Goal: Transaction & Acquisition: Purchase product/service

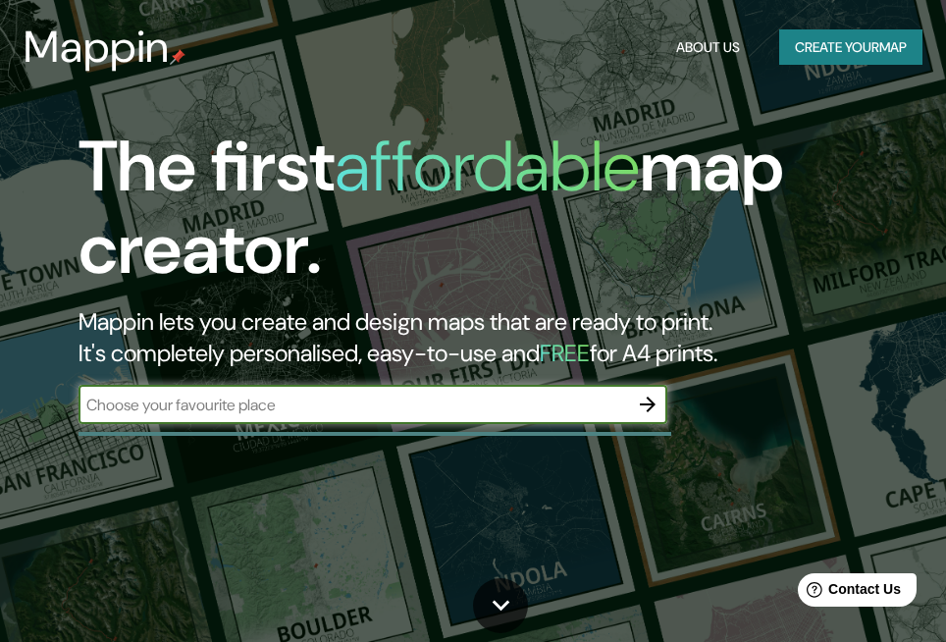
click at [880, 52] on button "Create your map" at bounding box center [850, 47] width 143 height 36
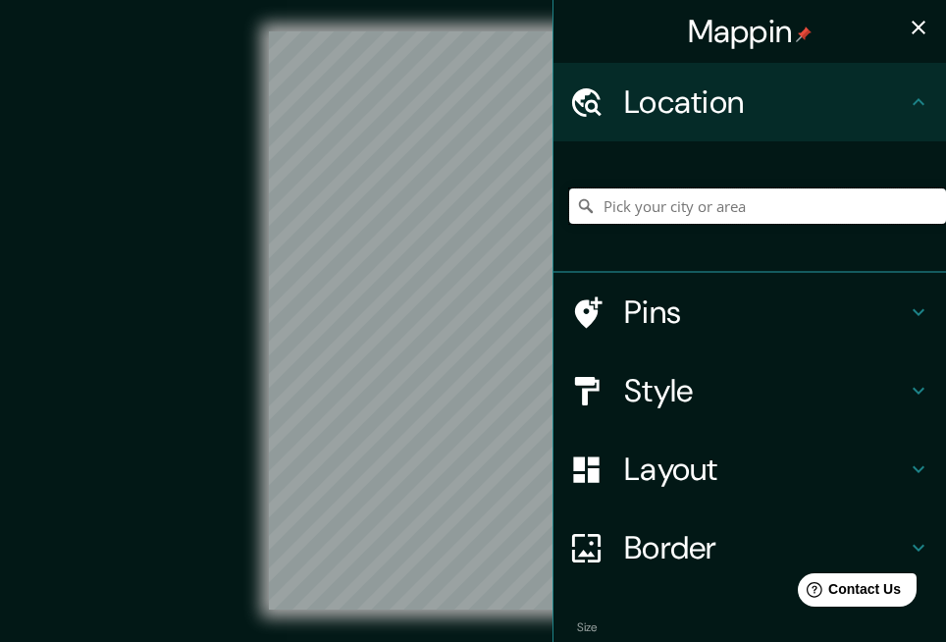
click at [735, 208] on input "Pick your city or area" at bounding box center [757, 205] width 377 height 35
paste input "20.577675490688392, -100.40526759796835"
type input "20.577675490688392, -100.40526759796835"
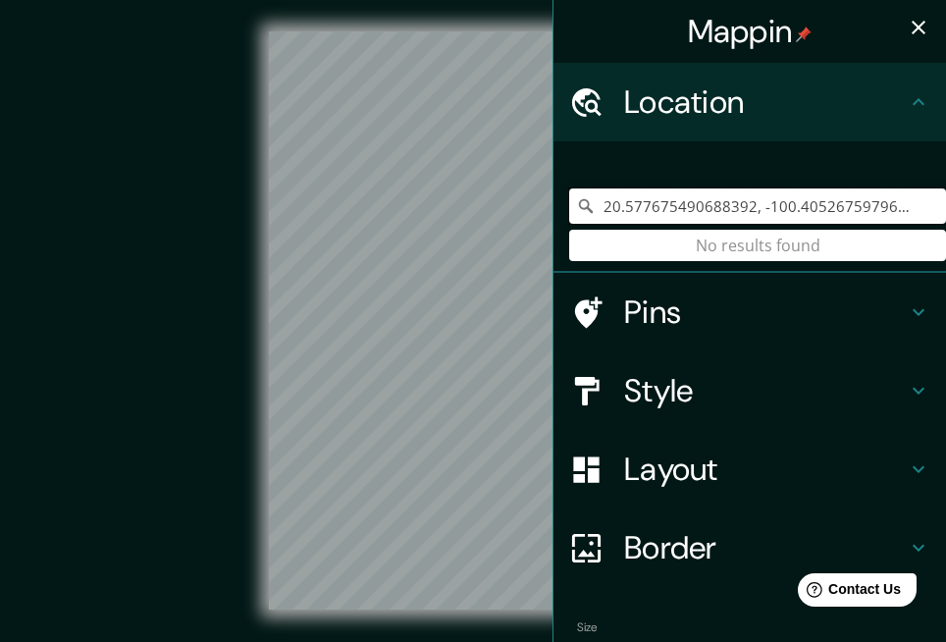
click at [497, 202] on div "Mappin Location 20.577675490688392, -100.40526759796835 No results found Pins S…" at bounding box center [473, 336] width 946 height 672
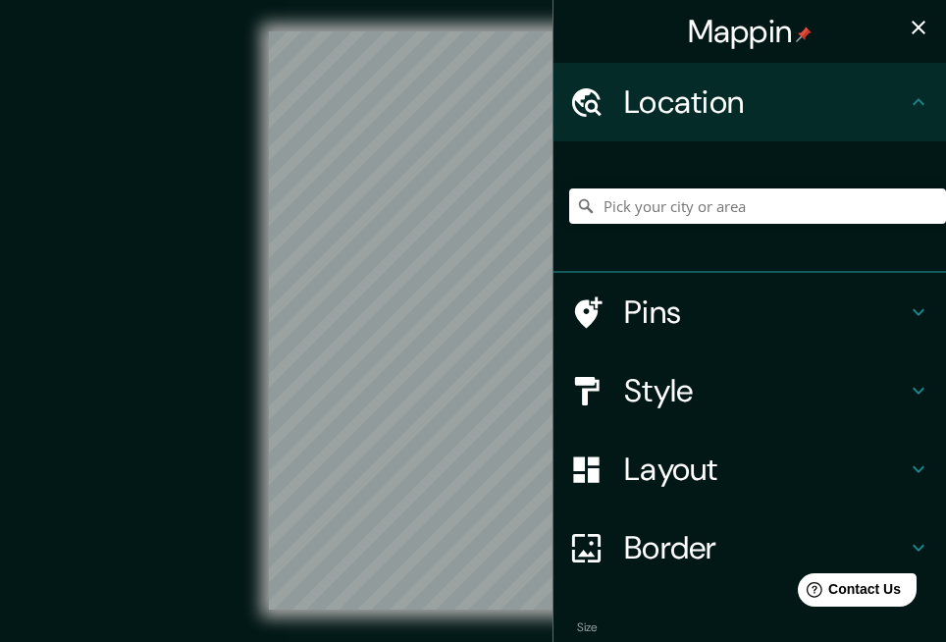
click at [665, 224] on div at bounding box center [757, 206] width 377 height 98
click at [663, 209] on input "Pick your city or area" at bounding box center [757, 205] width 377 height 35
paste input "Galerías Querétaro"
type input "C. Galeras, [GEOGRAPHIC_DATA], [GEOGRAPHIC_DATA], [GEOGRAPHIC_DATA]"
drag, startPoint x: 208, startPoint y: 305, endPoint x: 175, endPoint y: 296, distance: 34.5
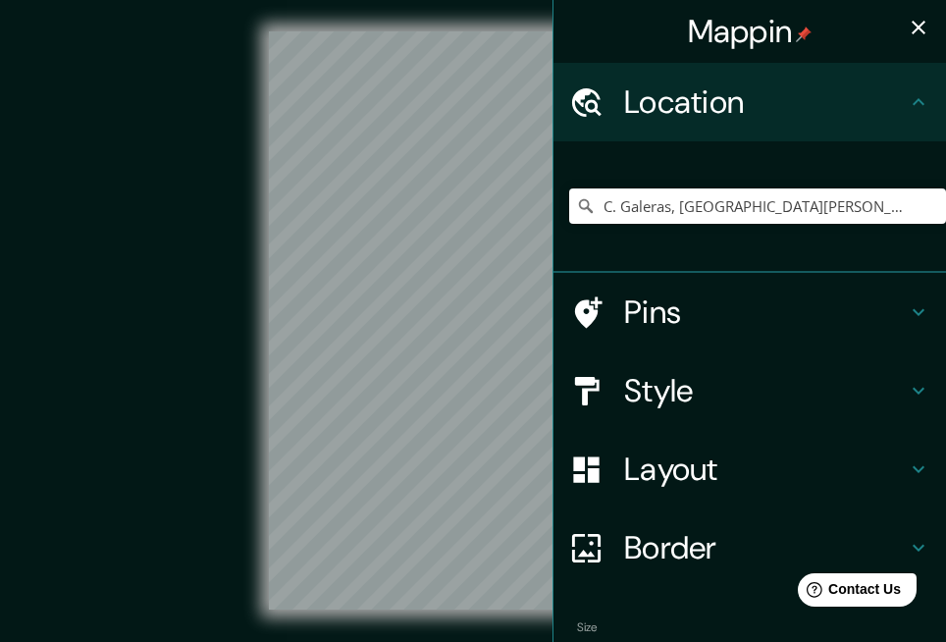
click at [175, 296] on div "© Mapbox © OpenStreetMap Improve this map" at bounding box center [473, 320] width 852 height 578
click at [575, 331] on div "Mappin Location C. Galeras, 76243 El Marqués, Querétaro, México C. Galeras 7624…" at bounding box center [473, 336] width 946 height 672
click at [547, 343] on div "Mappin Location C. Galeras, 76243 El Marqués, Querétaro, México C. Galeras 7624…" at bounding box center [473, 336] width 946 height 672
drag, startPoint x: 902, startPoint y: 24, endPoint x: 854, endPoint y: 56, distance: 58.0
click at [907, 23] on icon "button" at bounding box center [919, 28] width 24 height 24
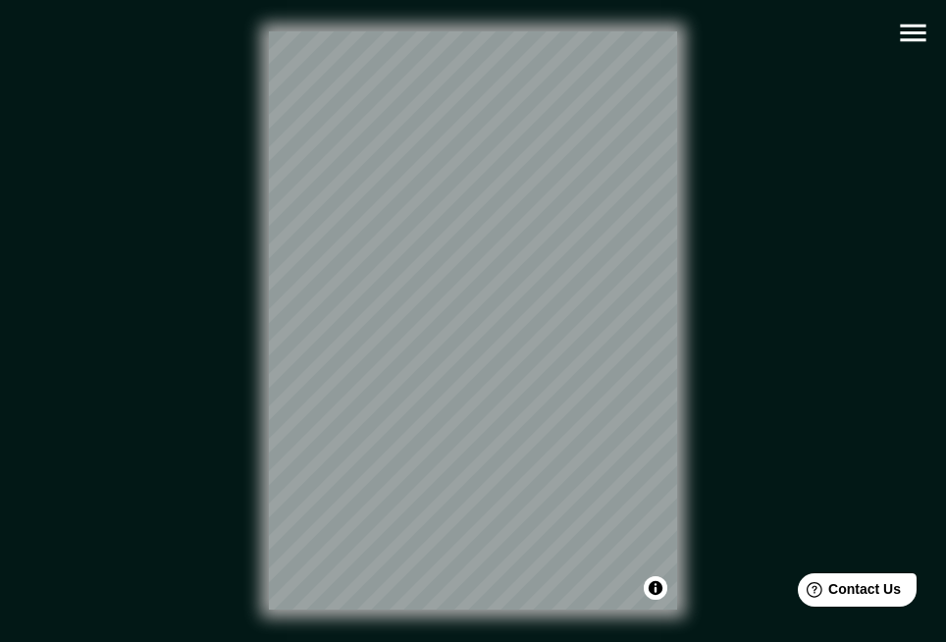
click at [914, 43] on icon "button" at bounding box center [913, 33] width 34 height 34
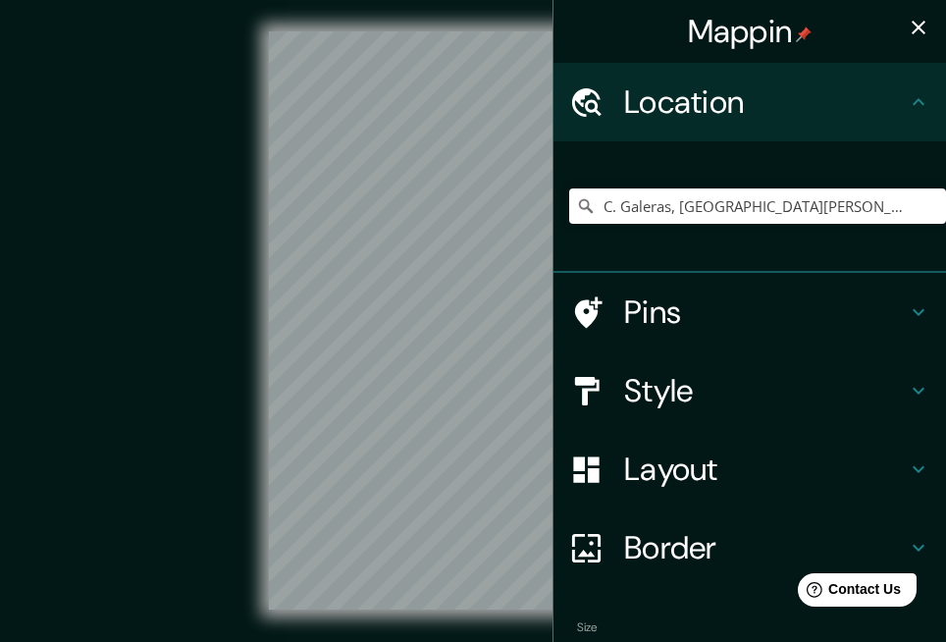
click at [710, 331] on h4 "Pins" at bounding box center [765, 311] width 283 height 39
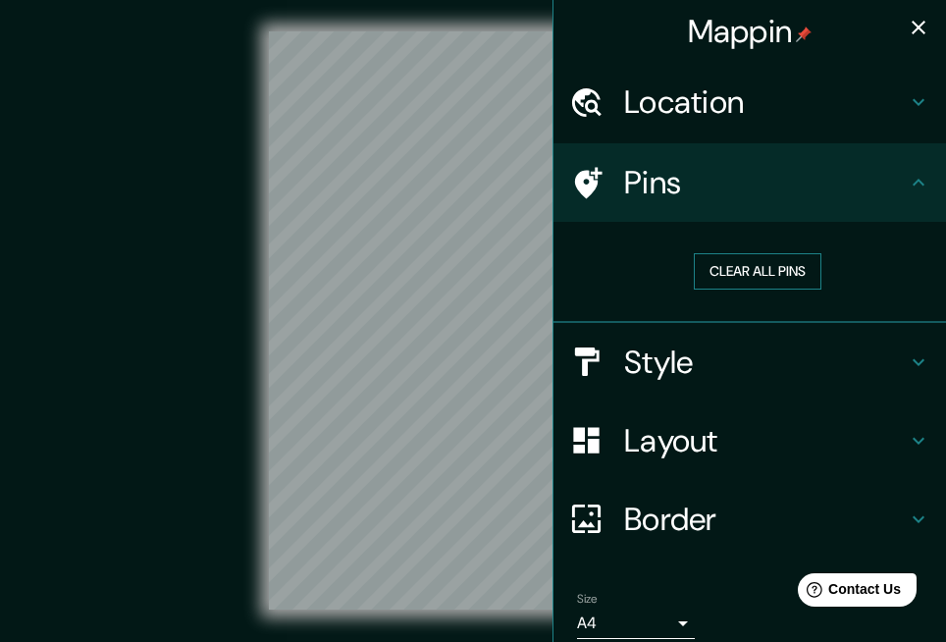
click at [726, 276] on button "Clear all pins" at bounding box center [758, 271] width 128 height 36
click at [702, 259] on button "Clear all pins" at bounding box center [758, 271] width 128 height 36
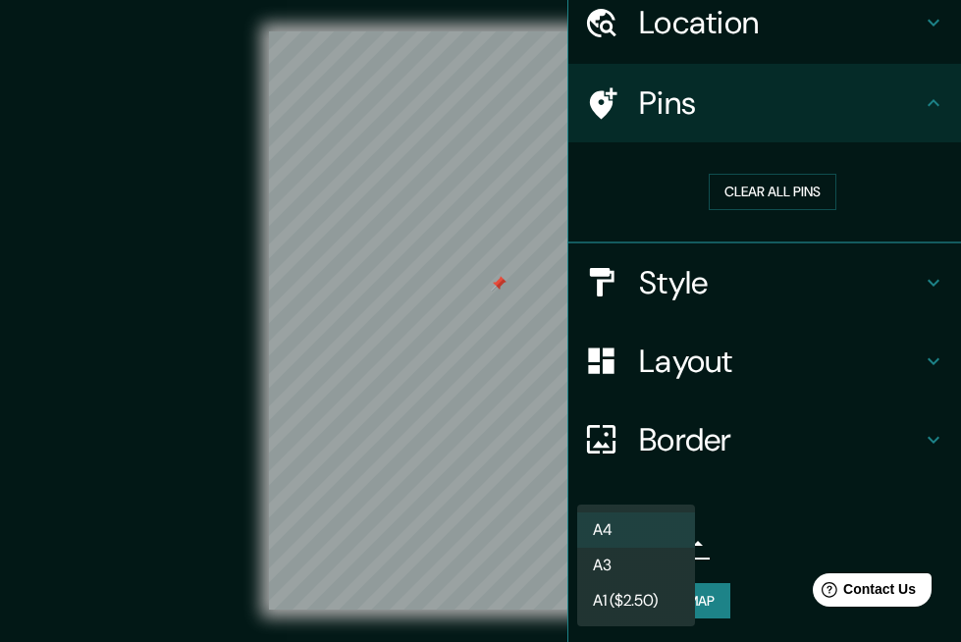
click at [663, 545] on body "Mappin Location C. Galeras, 76243 El Marqués, Querétaro, México C. Galeras 7624…" at bounding box center [480, 321] width 961 height 642
click at [756, 536] on div at bounding box center [480, 321] width 961 height 642
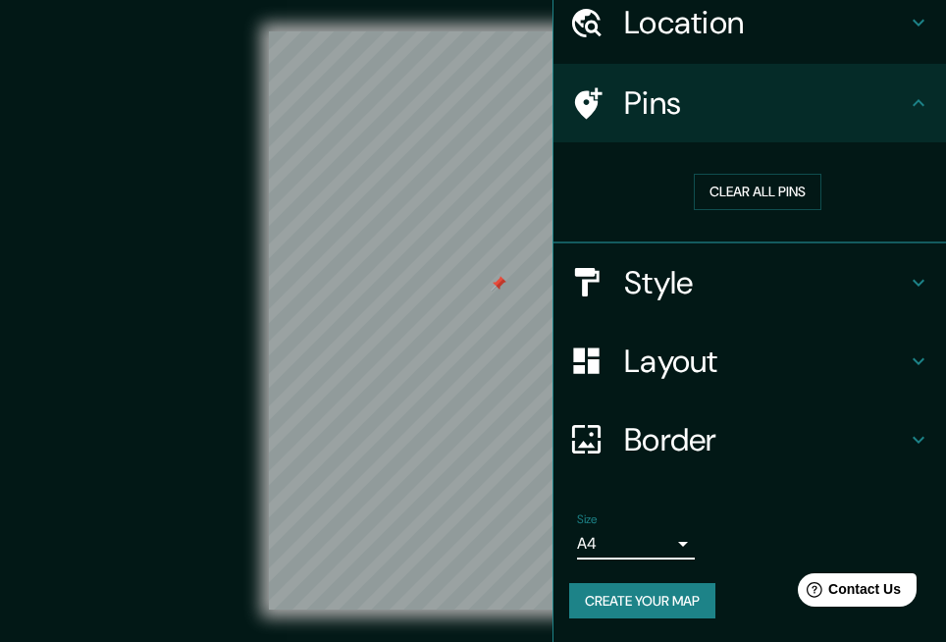
click at [725, 452] on h4 "Border" at bounding box center [765, 439] width 283 height 39
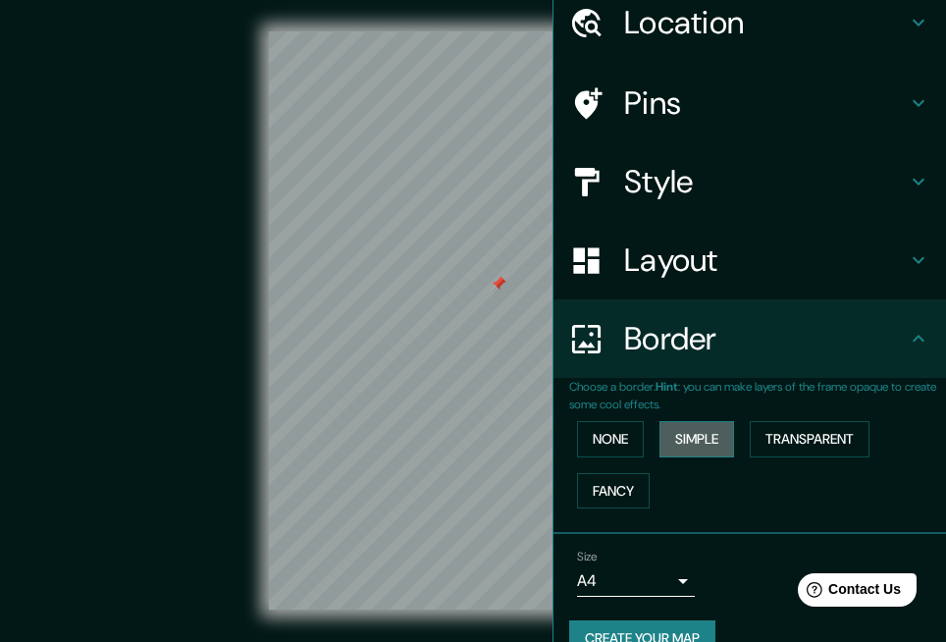
click at [665, 440] on button "Simple" at bounding box center [697, 439] width 75 height 36
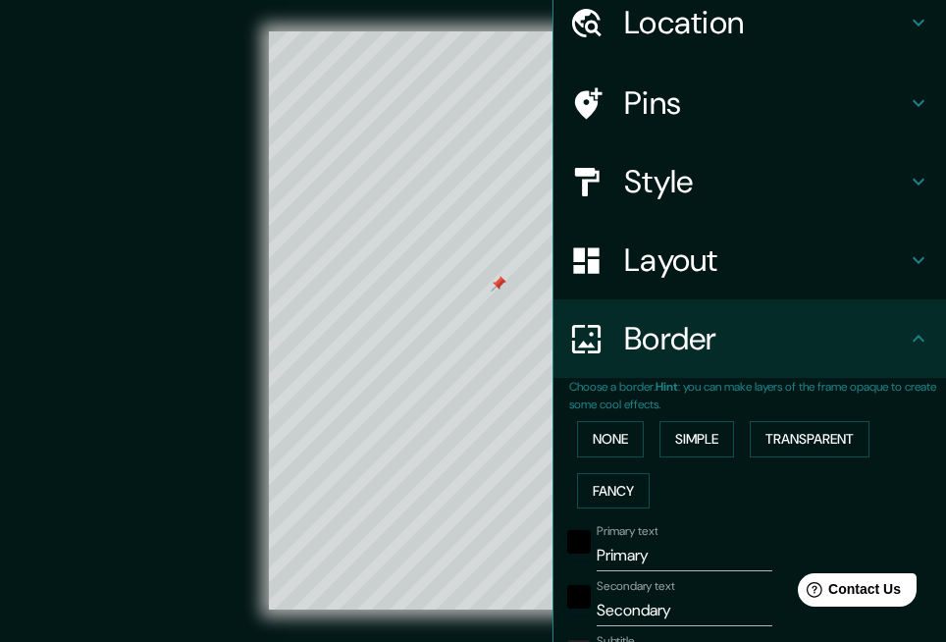
click at [179, 309] on div "© Mapbox © OpenStreetMap Improve this map" at bounding box center [473, 320] width 852 height 578
click at [680, 279] on h4 "Layout" at bounding box center [765, 259] width 283 height 39
type input "166"
type input "33"
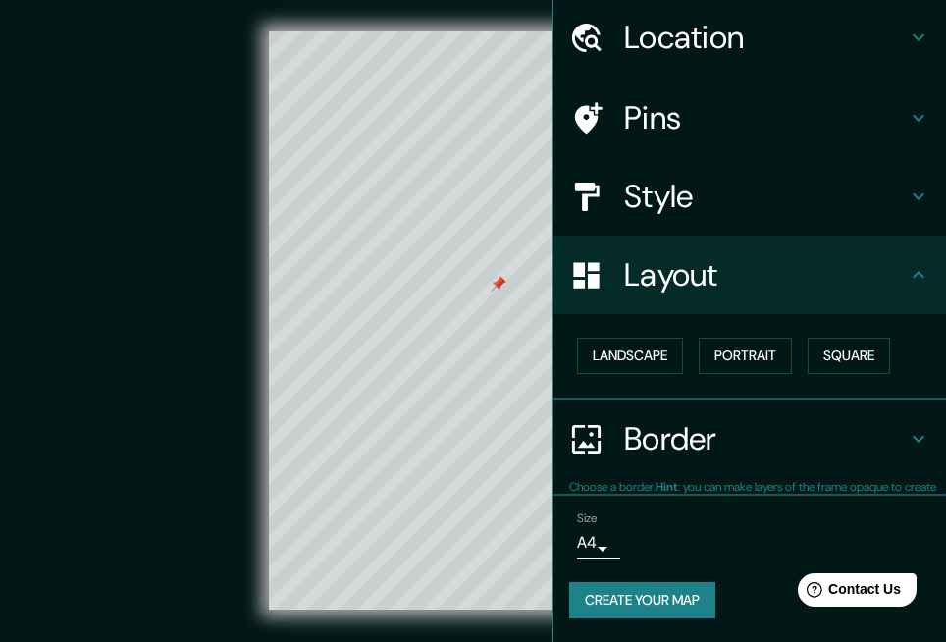
scroll to position [64, 0]
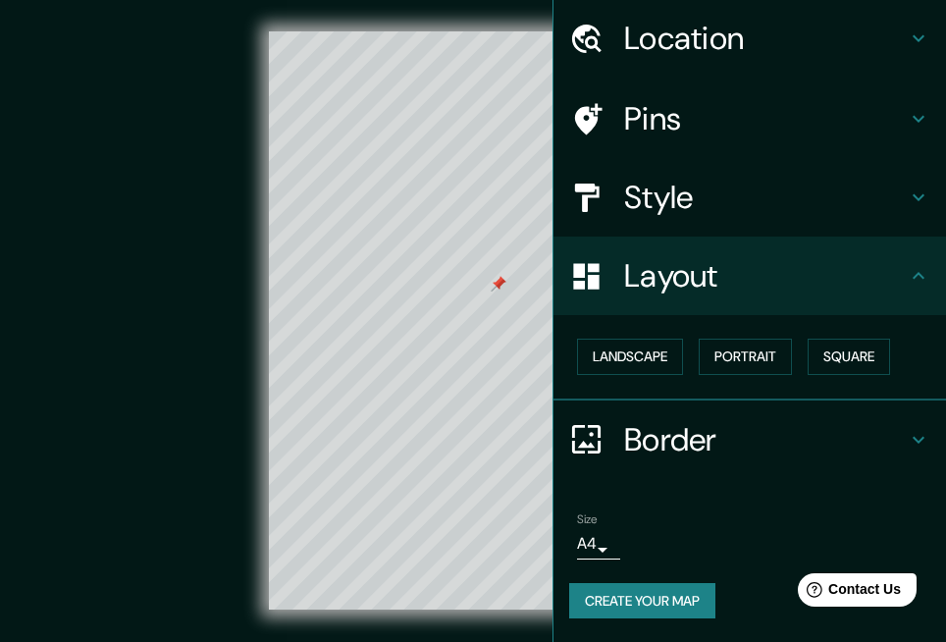
click at [705, 195] on h4 "Style" at bounding box center [765, 197] width 283 height 39
type input "166"
type input "33"
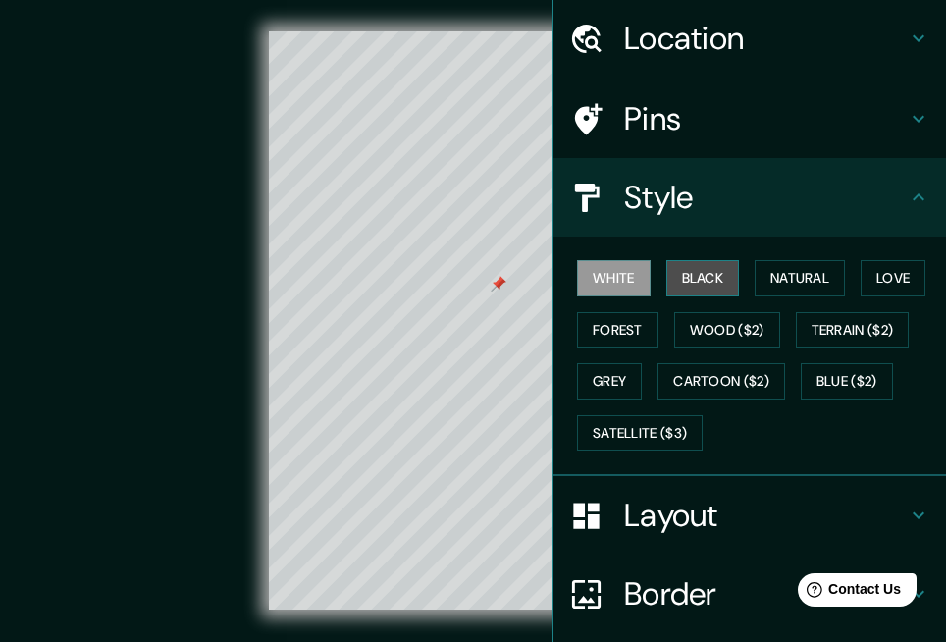
click at [708, 275] on button "Black" at bounding box center [703, 278] width 74 height 36
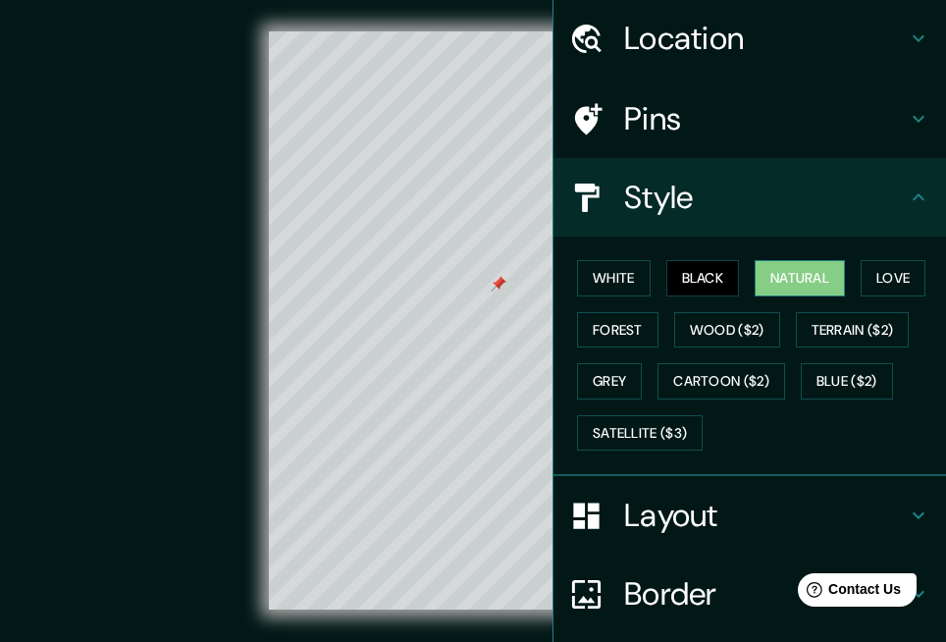
click at [814, 270] on button "Natural" at bounding box center [800, 278] width 90 height 36
click at [863, 278] on button "Love" at bounding box center [893, 278] width 65 height 36
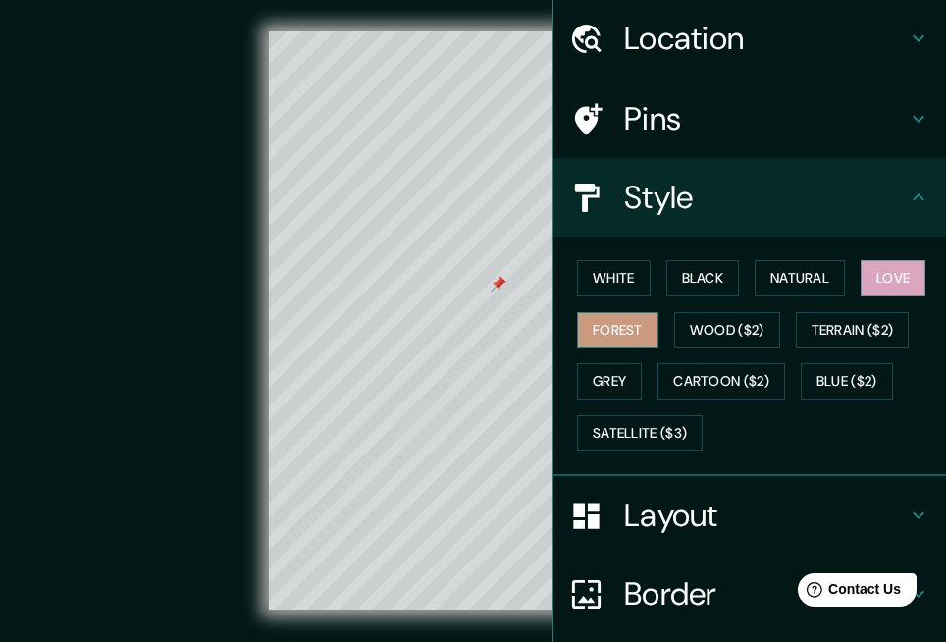
click at [593, 342] on button "Forest" at bounding box center [617, 330] width 81 height 36
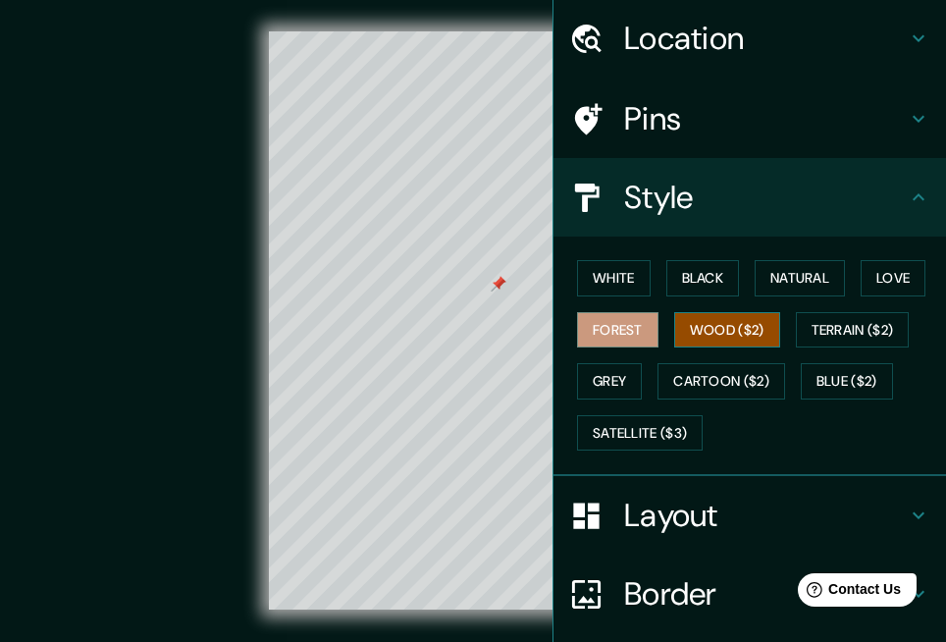
click at [716, 337] on button "Wood ($2)" at bounding box center [727, 330] width 106 height 36
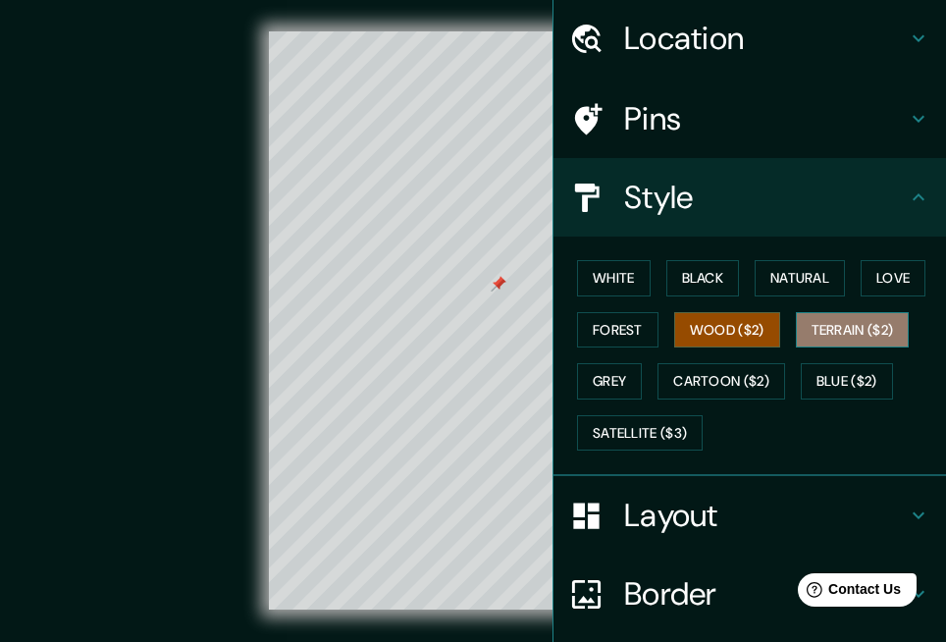
click at [821, 329] on button "Terrain ($2)" at bounding box center [853, 330] width 114 height 36
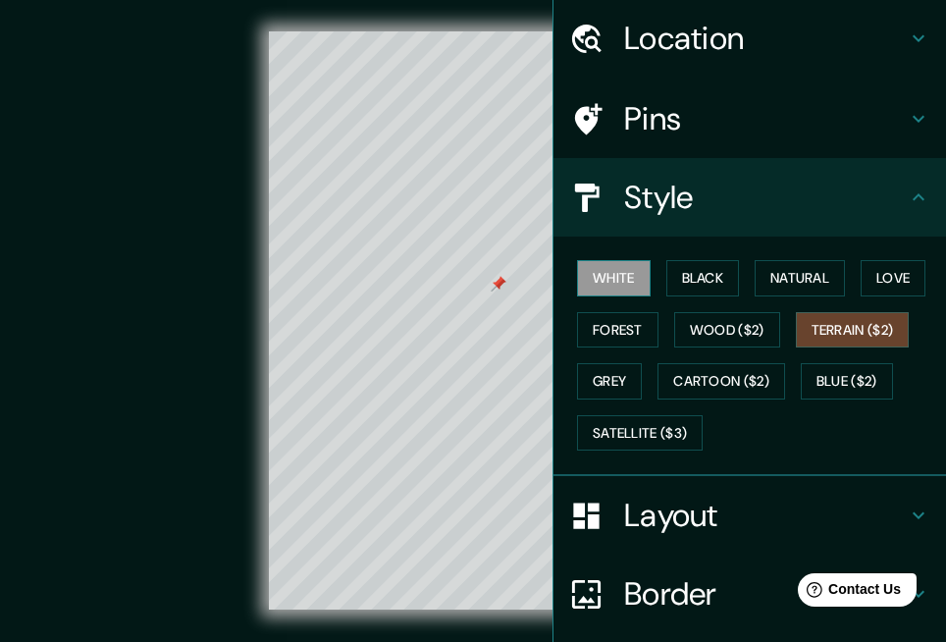
click at [614, 278] on button "White" at bounding box center [614, 278] width 74 height 36
click at [704, 280] on button "Black" at bounding box center [703, 278] width 74 height 36
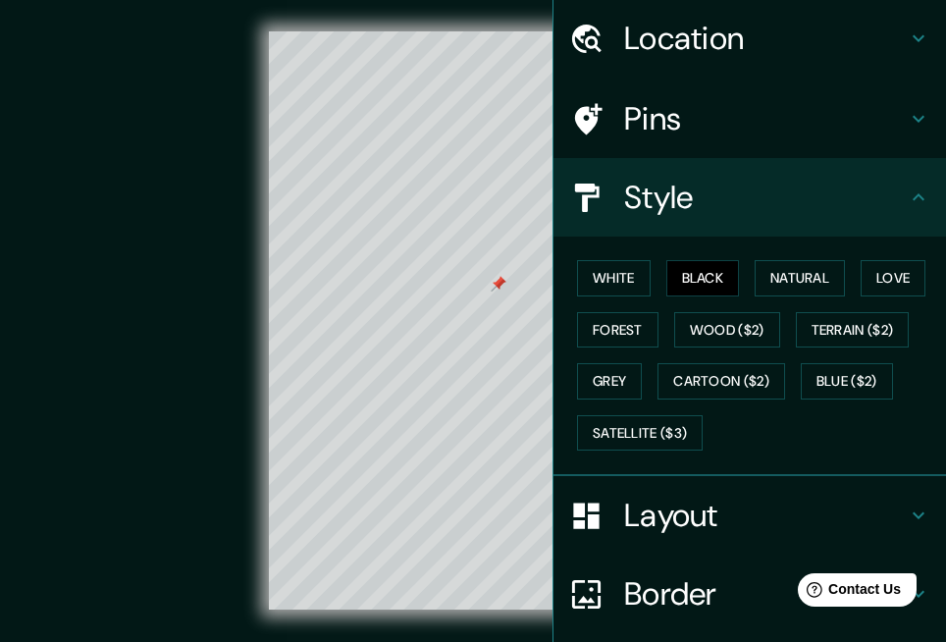
click at [119, 279] on div "© Mapbox © OpenStreetMap Improve this map" at bounding box center [473, 320] width 852 height 578
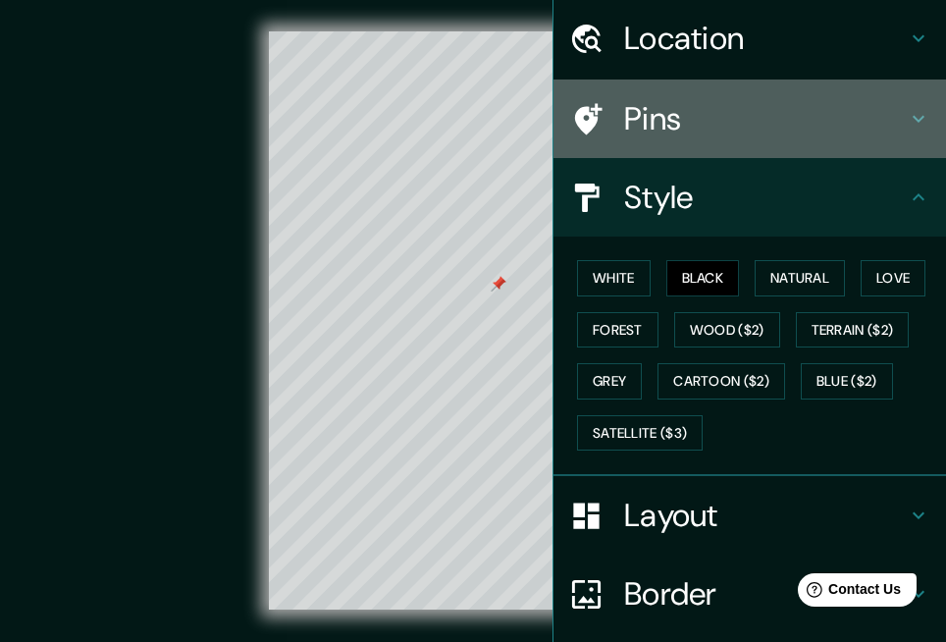
click at [707, 109] on h4 "Pins" at bounding box center [765, 118] width 283 height 39
type input "166"
type input "33"
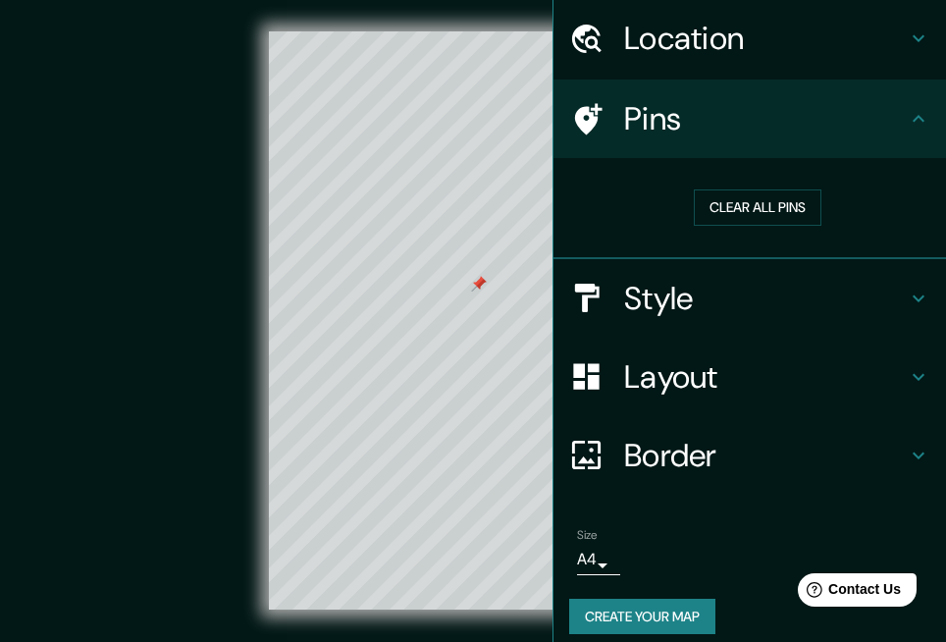
drag, startPoint x: 500, startPoint y: 278, endPoint x: 480, endPoint y: 278, distance: 19.6
click at [480, 278] on div at bounding box center [479, 284] width 16 height 16
click at [755, 55] on h4 "Location" at bounding box center [765, 38] width 283 height 39
type input "166"
type input "33"
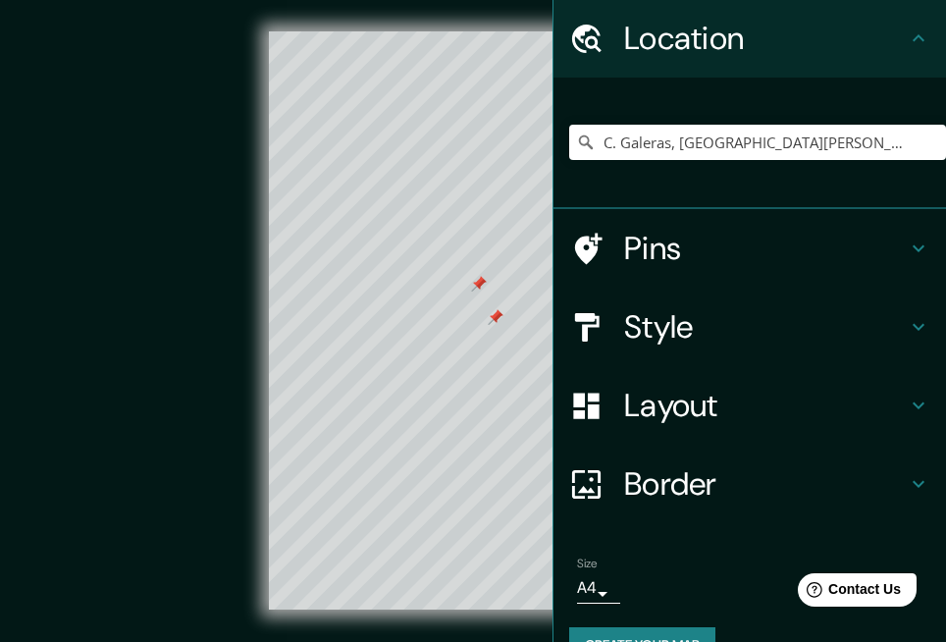
scroll to position [109, 0]
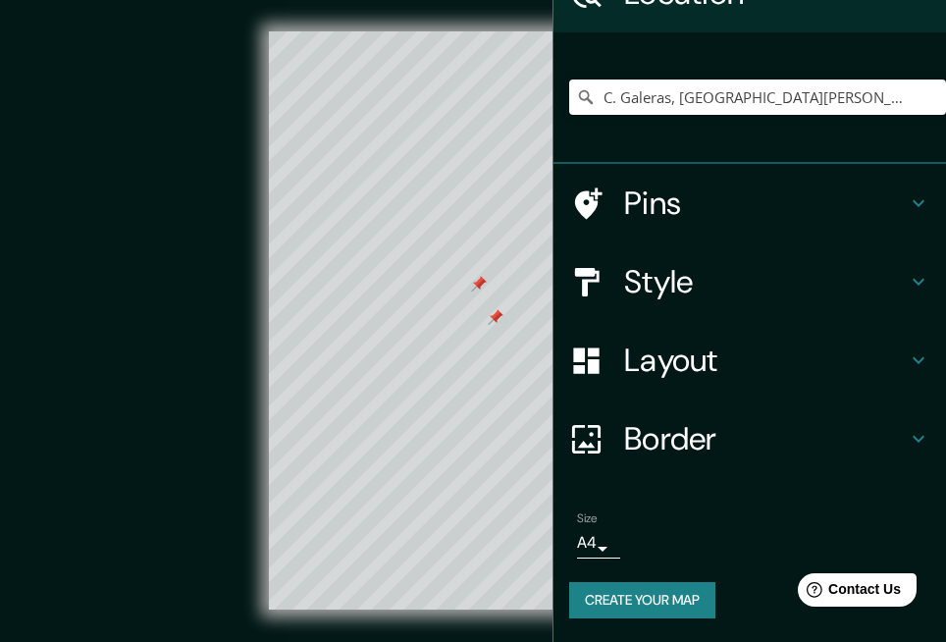
click at [791, 451] on h4 "Border" at bounding box center [765, 438] width 283 height 39
type input "166"
type input "33"
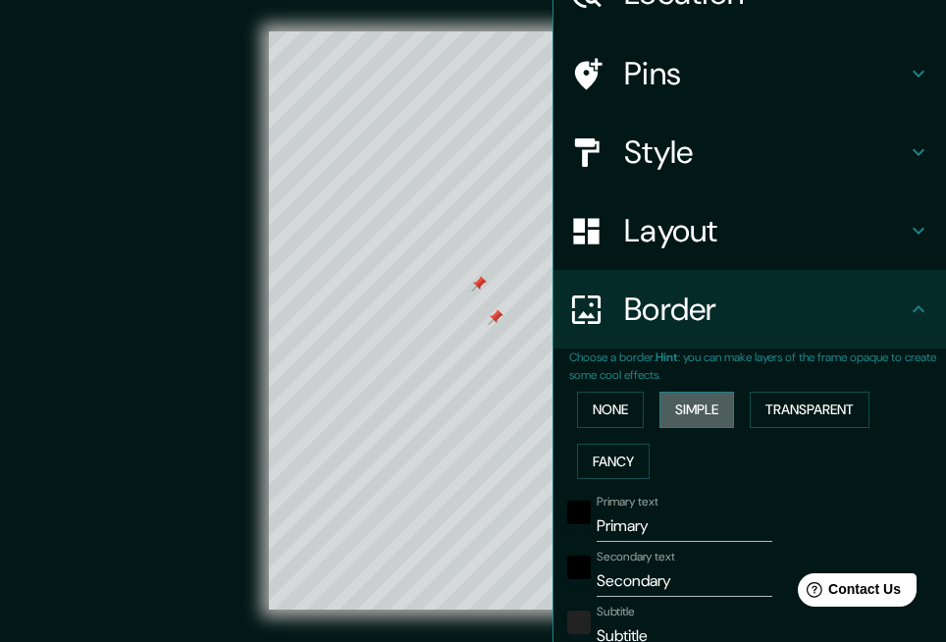
click at [667, 401] on button "Simple" at bounding box center [697, 410] width 75 height 36
type input "166"
type input "33"
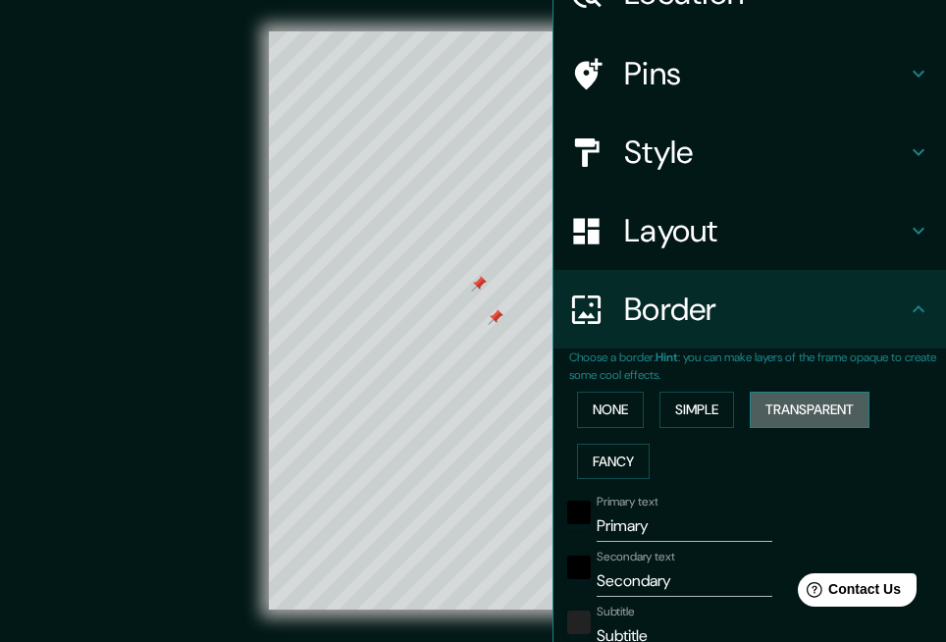
click at [782, 413] on button "Transparent" at bounding box center [810, 410] width 120 height 36
click at [612, 459] on button "Fancy" at bounding box center [613, 462] width 73 height 36
click at [596, 408] on button "None" at bounding box center [610, 410] width 67 height 36
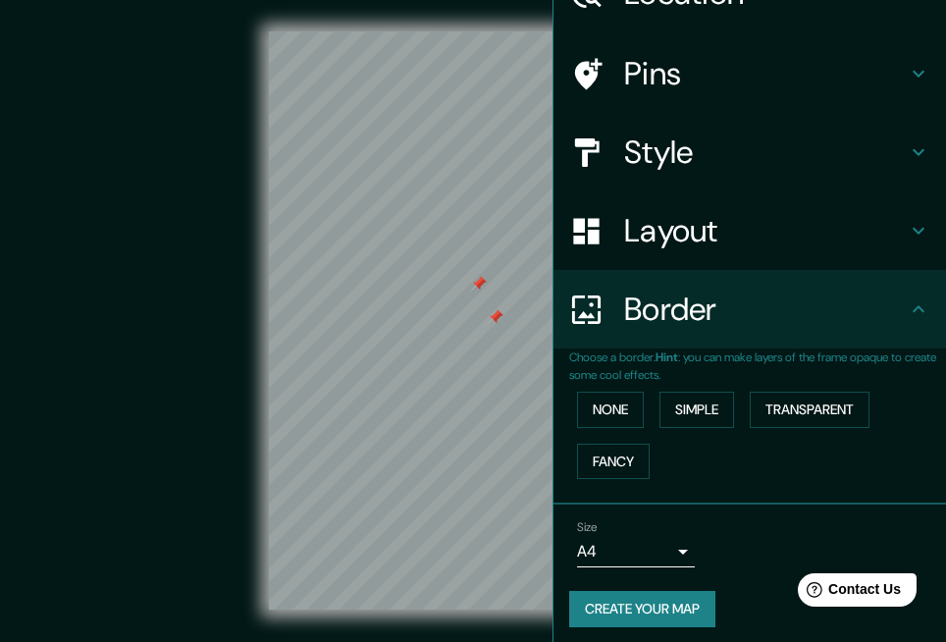
click at [73, 348] on div "© Mapbox © OpenStreetMap Improve this map" at bounding box center [473, 320] width 852 height 578
click at [478, 285] on div at bounding box center [479, 284] width 16 height 16
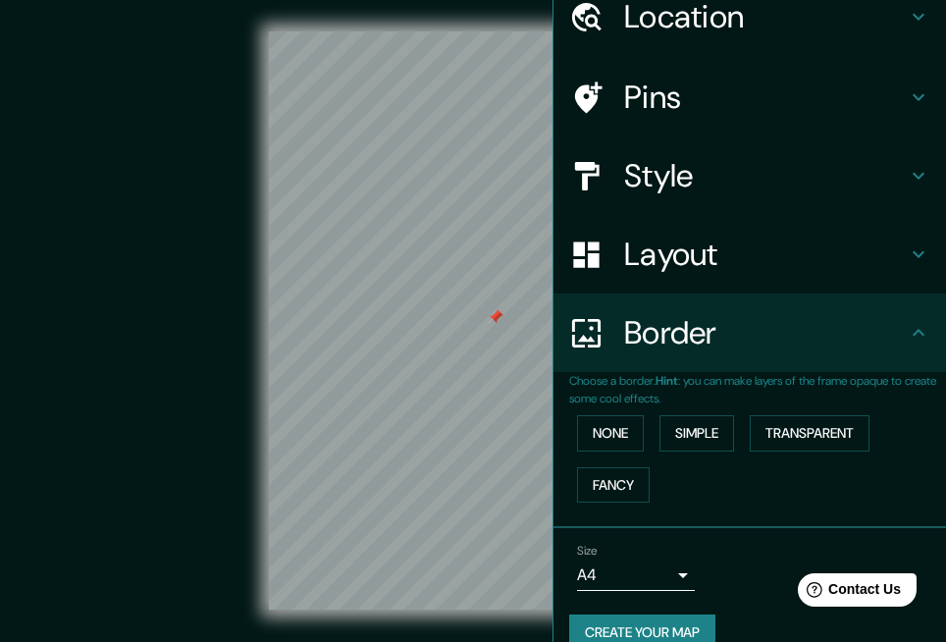
scroll to position [118, 0]
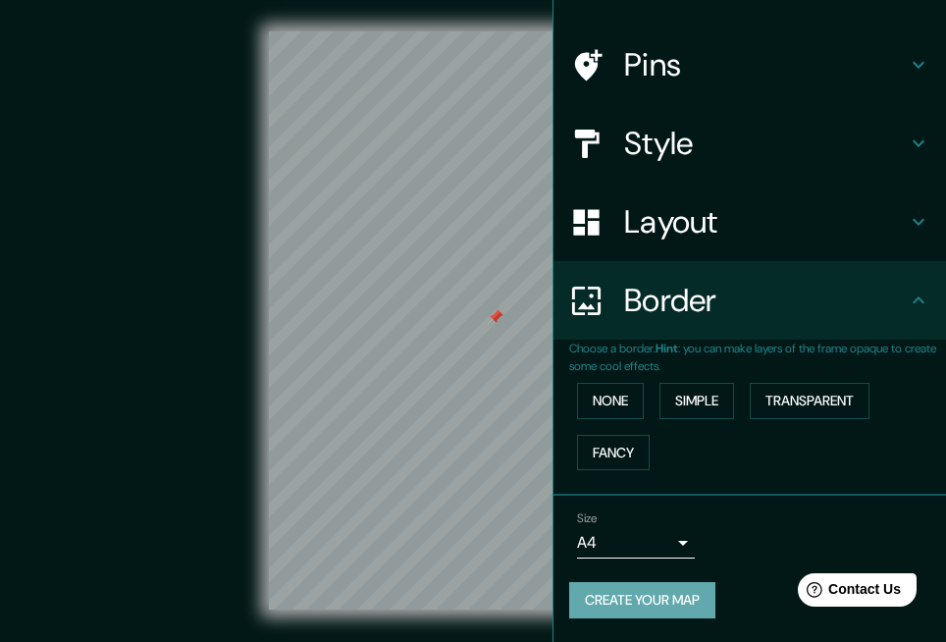
click at [669, 593] on button "Create your map" at bounding box center [642, 600] width 146 height 36
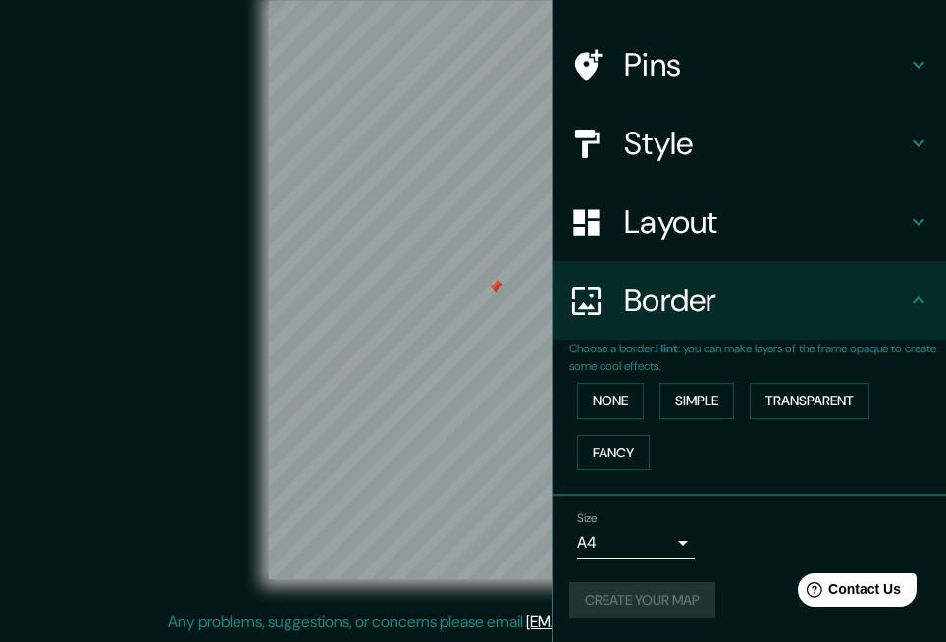
click at [190, 475] on div "© Mapbox © OpenStreetMap Improve this map" at bounding box center [473, 290] width 852 height 578
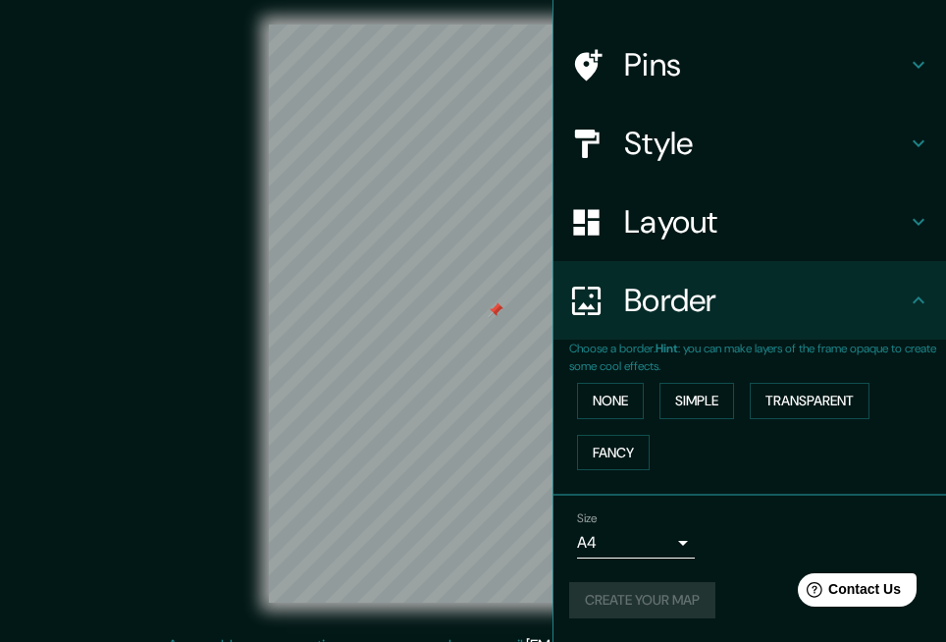
scroll to position [0, 0]
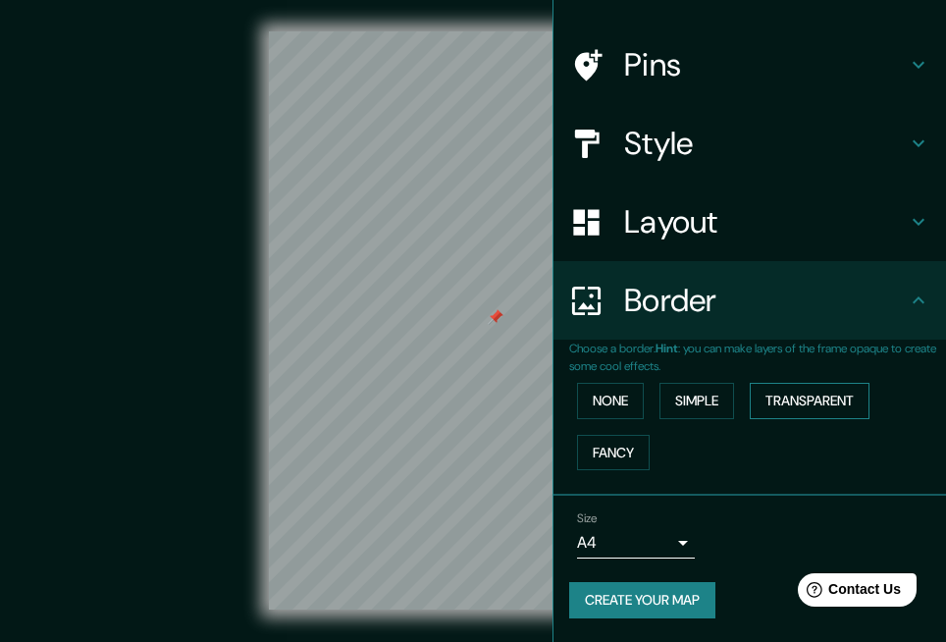
click at [793, 405] on button "Transparent" at bounding box center [810, 401] width 120 height 36
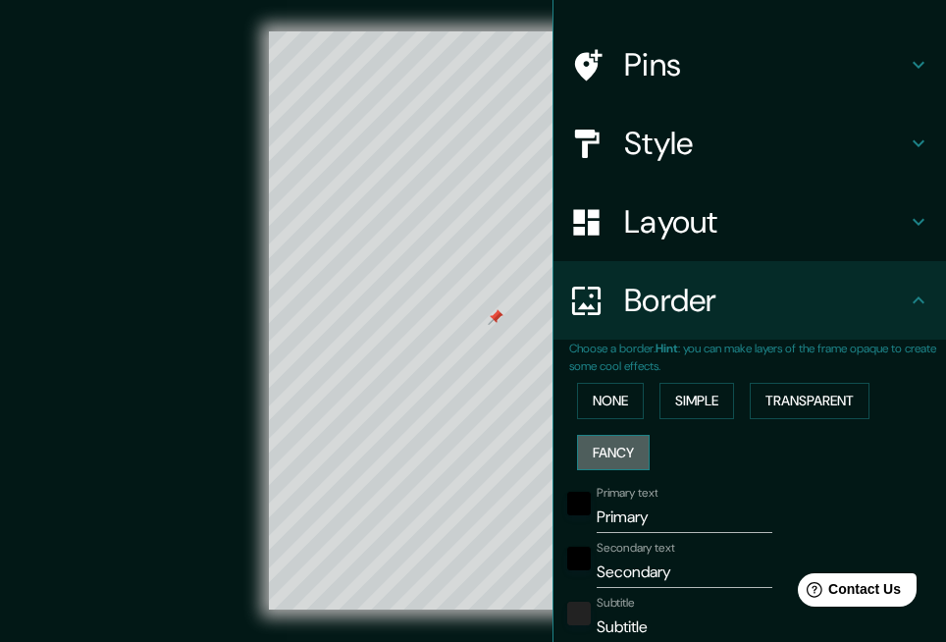
click at [611, 444] on button "Fancy" at bounding box center [613, 453] width 73 height 36
click at [696, 48] on h4 "Pins" at bounding box center [765, 64] width 283 height 39
type input "166"
type input "33"
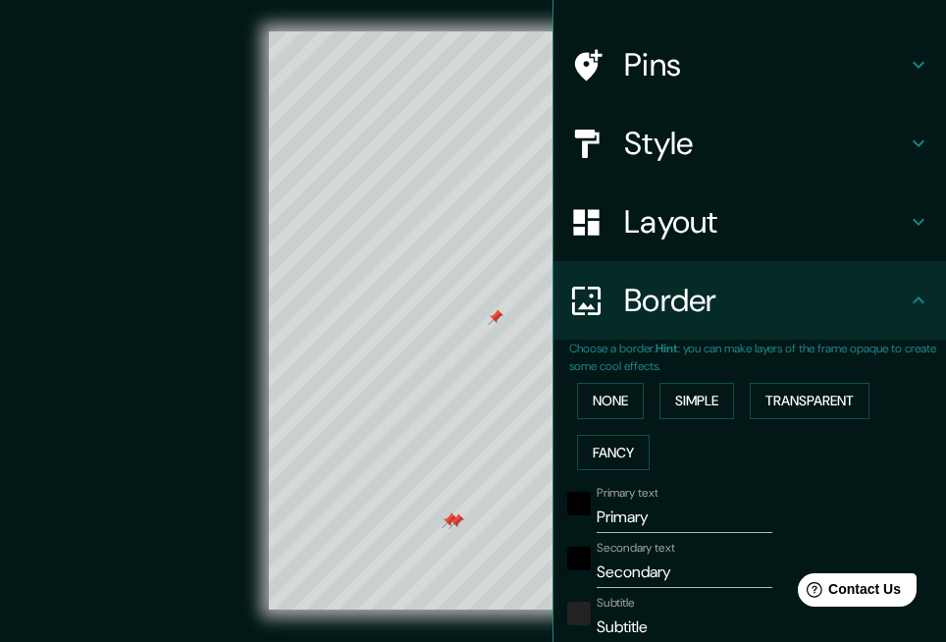
type input "17"
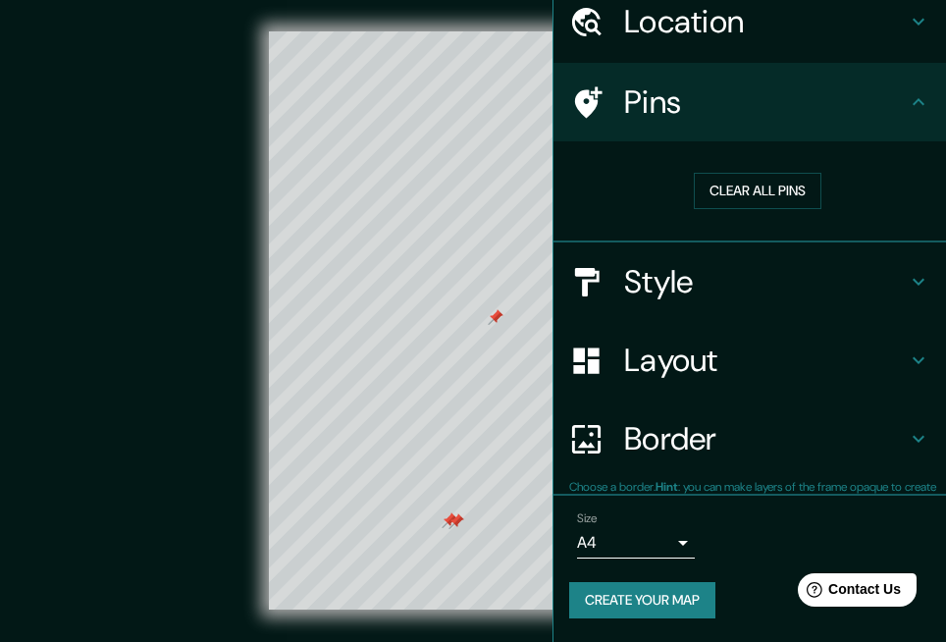
scroll to position [79, 0]
click at [458, 528] on div at bounding box center [457, 521] width 16 height 16
click at [450, 521] on div at bounding box center [450, 520] width 16 height 16
click at [456, 520] on div at bounding box center [459, 520] width 16 height 16
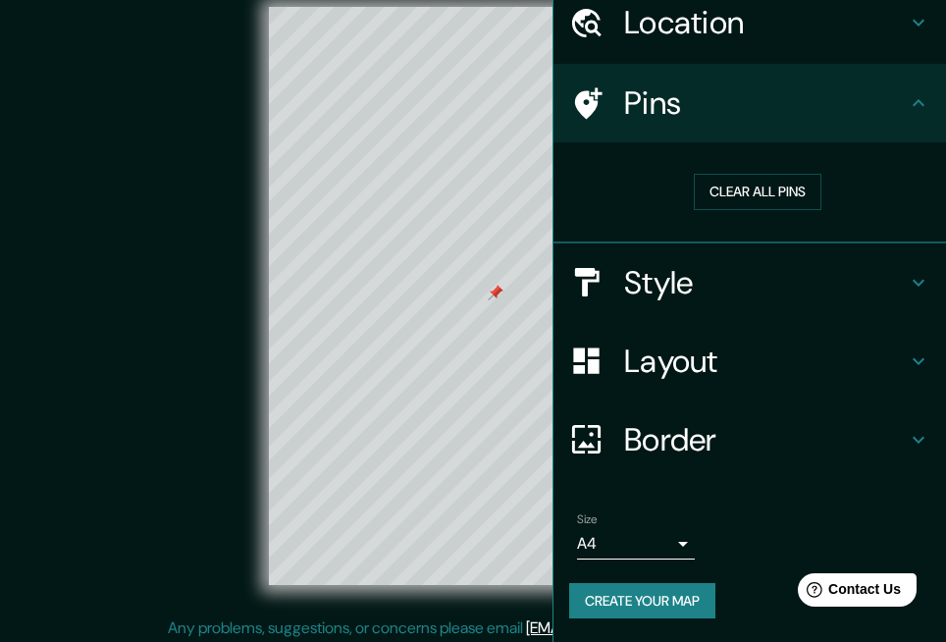
scroll to position [30, 0]
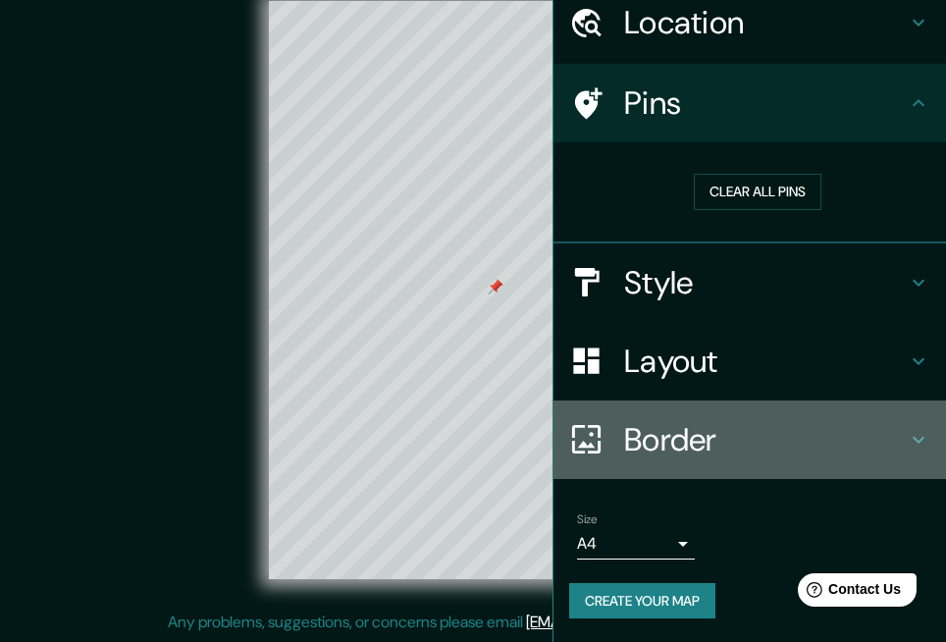
click at [699, 430] on h4 "Border" at bounding box center [765, 439] width 283 height 39
type input "166"
type input "33"
type input "17"
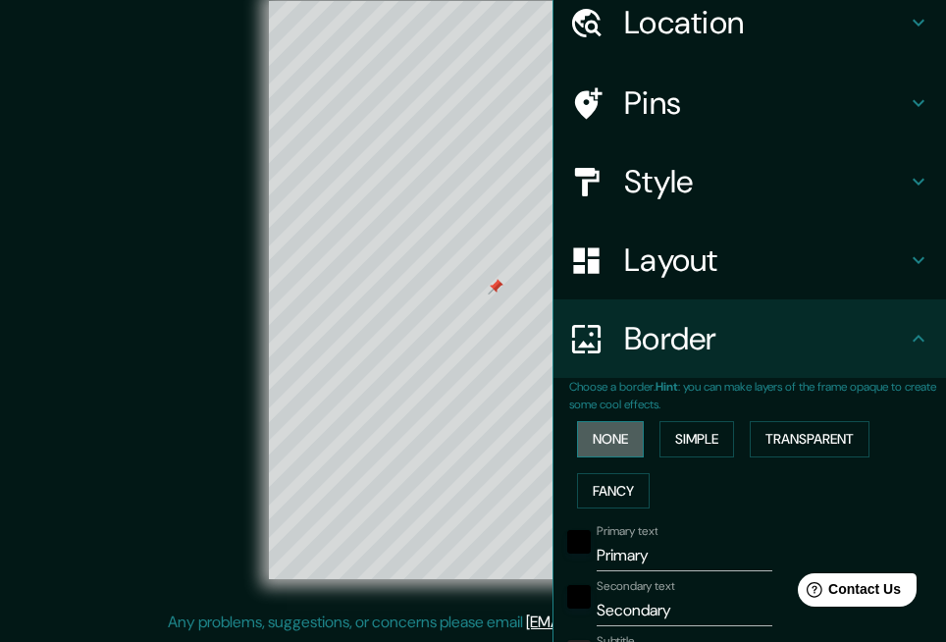
click at [603, 450] on button "None" at bounding box center [610, 439] width 67 height 36
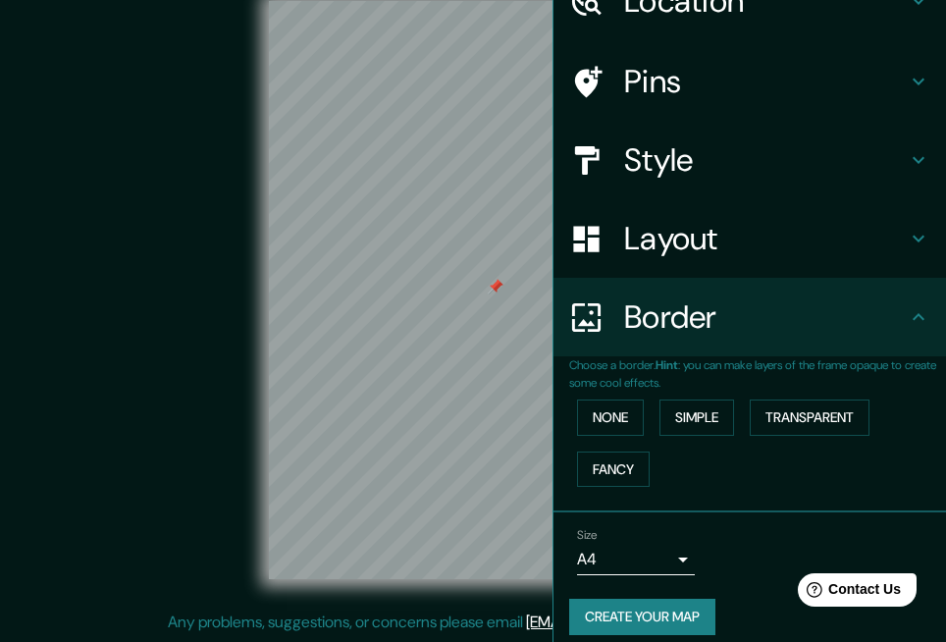
scroll to position [118, 0]
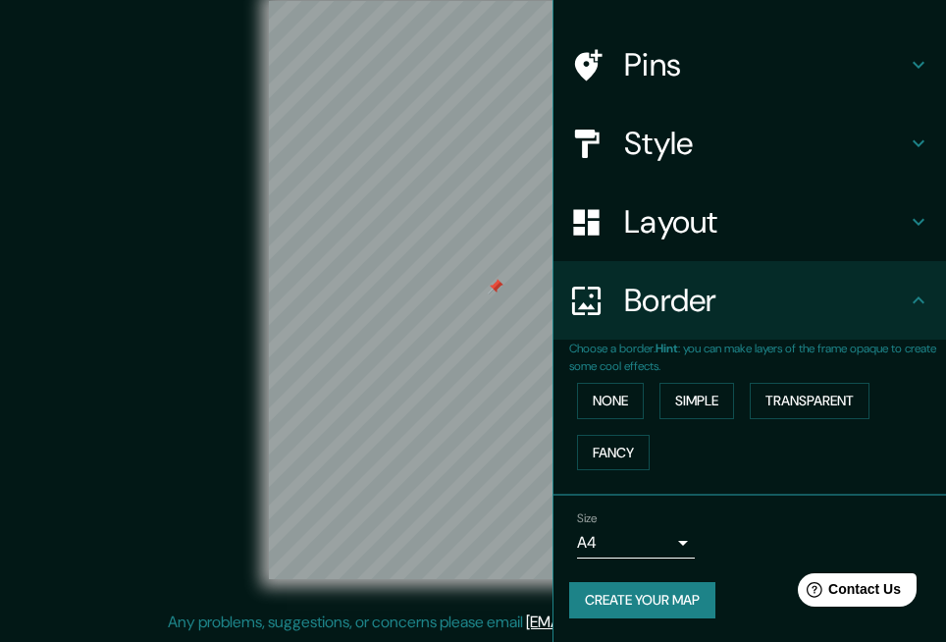
click at [673, 601] on button "Create your map" at bounding box center [642, 600] width 146 height 36
click at [116, 404] on div "© Mapbox © OpenStreetMap Improve this map" at bounding box center [473, 290] width 852 height 578
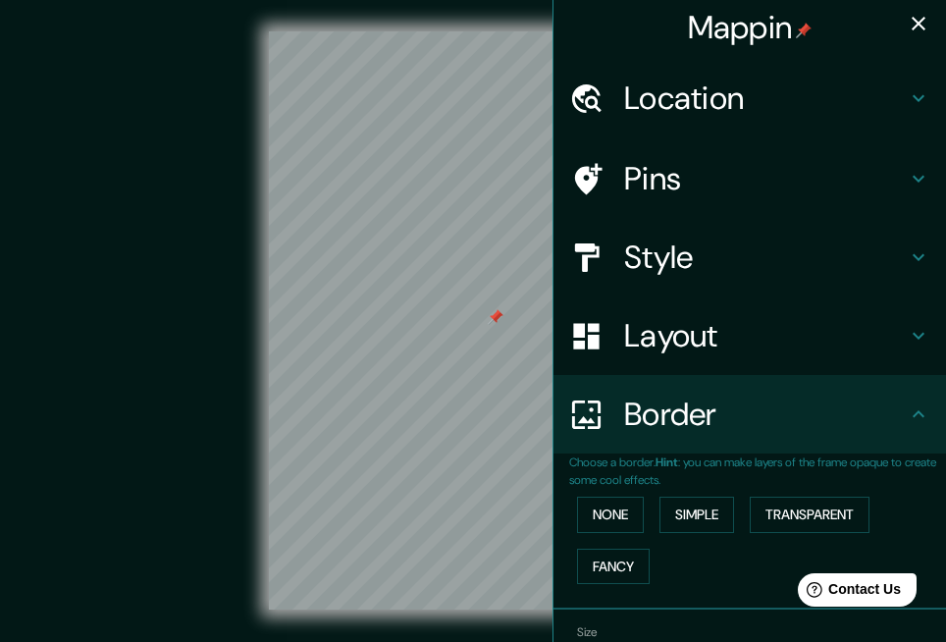
scroll to position [0, 0]
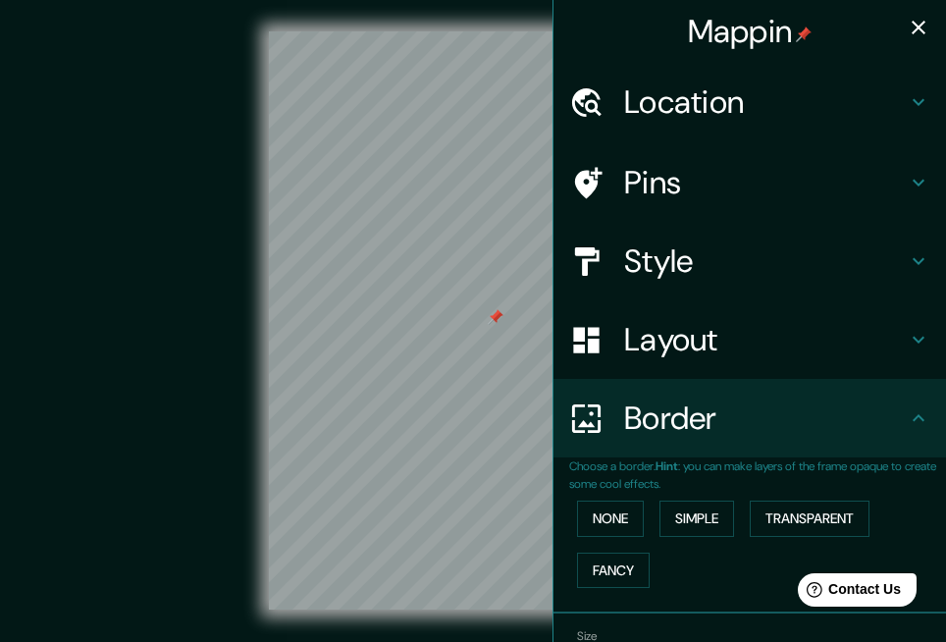
click at [910, 41] on button "button" at bounding box center [918, 27] width 39 height 39
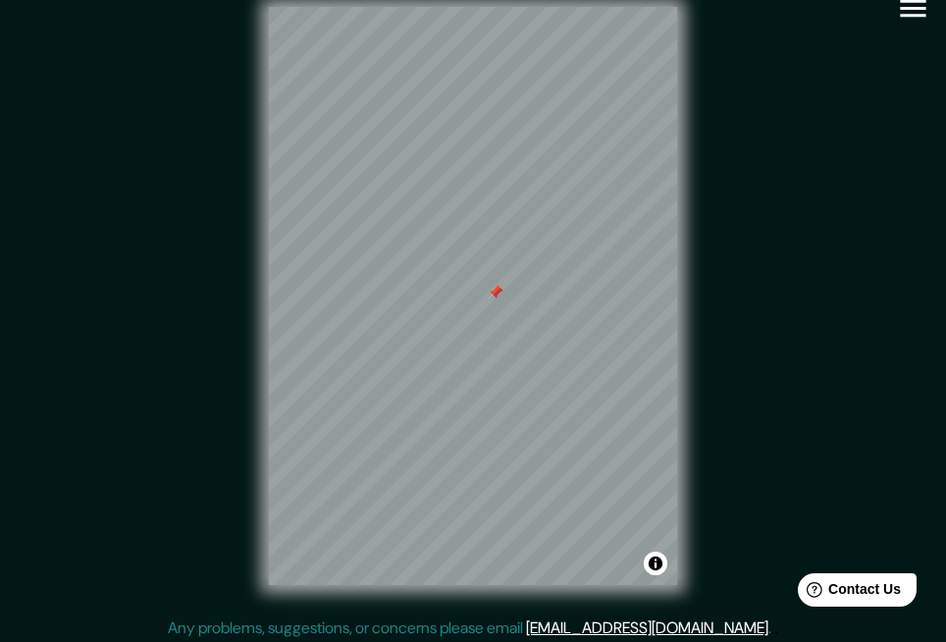
scroll to position [30, 0]
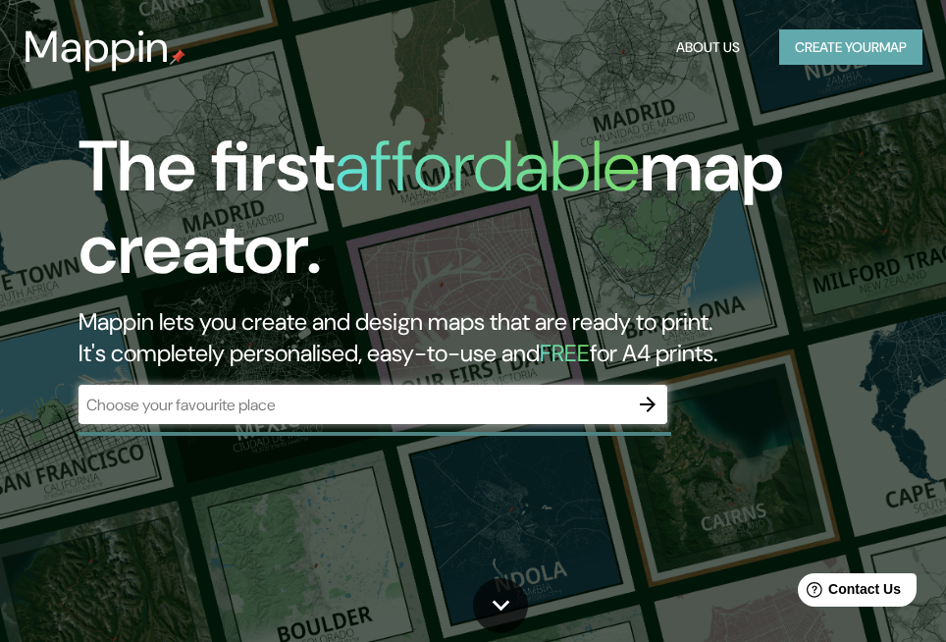
click at [814, 46] on button "Create your map" at bounding box center [850, 47] width 143 height 36
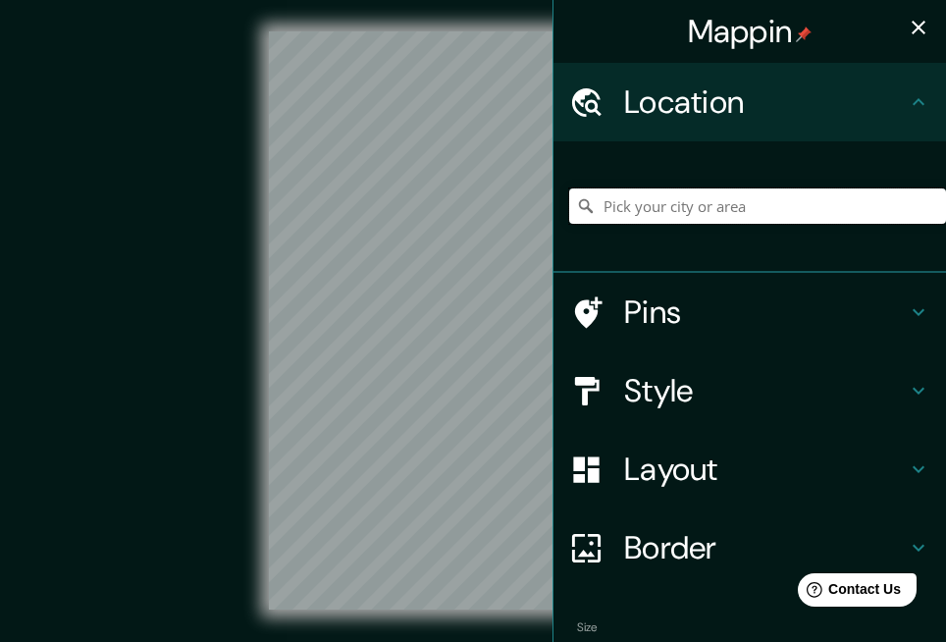
click at [724, 199] on input "Pick your city or area" at bounding box center [757, 205] width 377 height 35
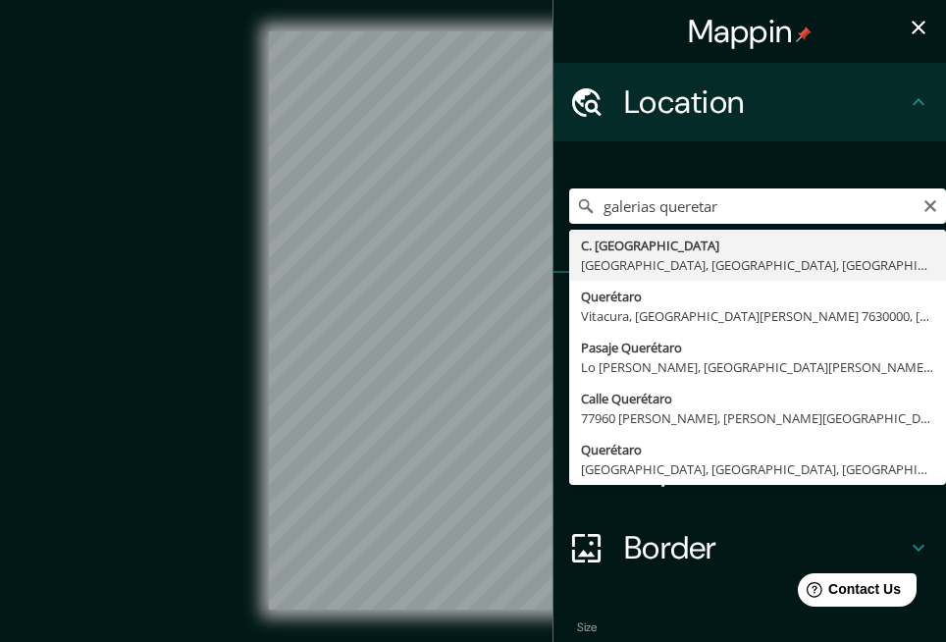
type input "C. Galeras, [GEOGRAPHIC_DATA], [GEOGRAPHIC_DATA], [GEOGRAPHIC_DATA]"
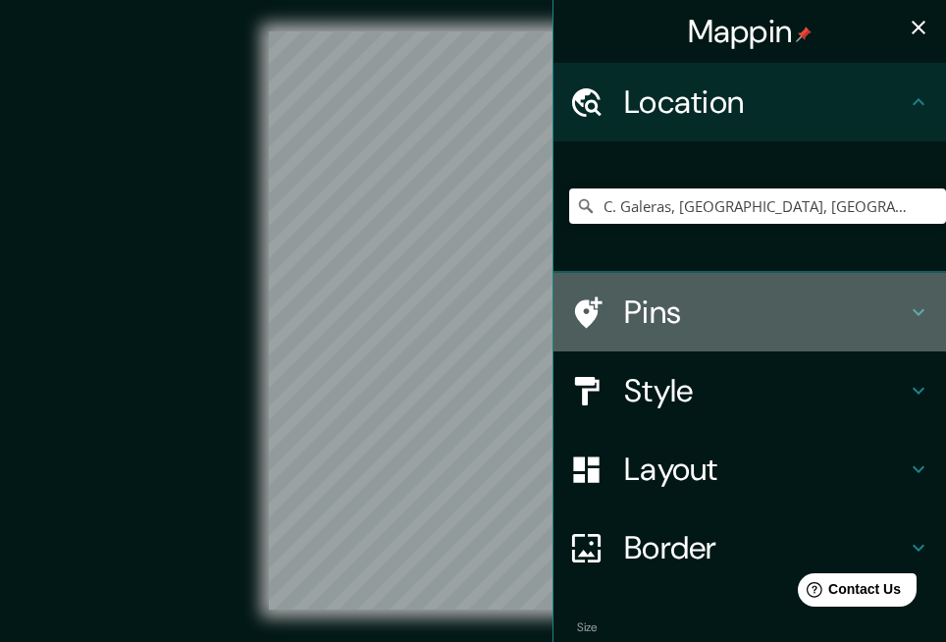
click at [742, 313] on h4 "Pins" at bounding box center [765, 311] width 283 height 39
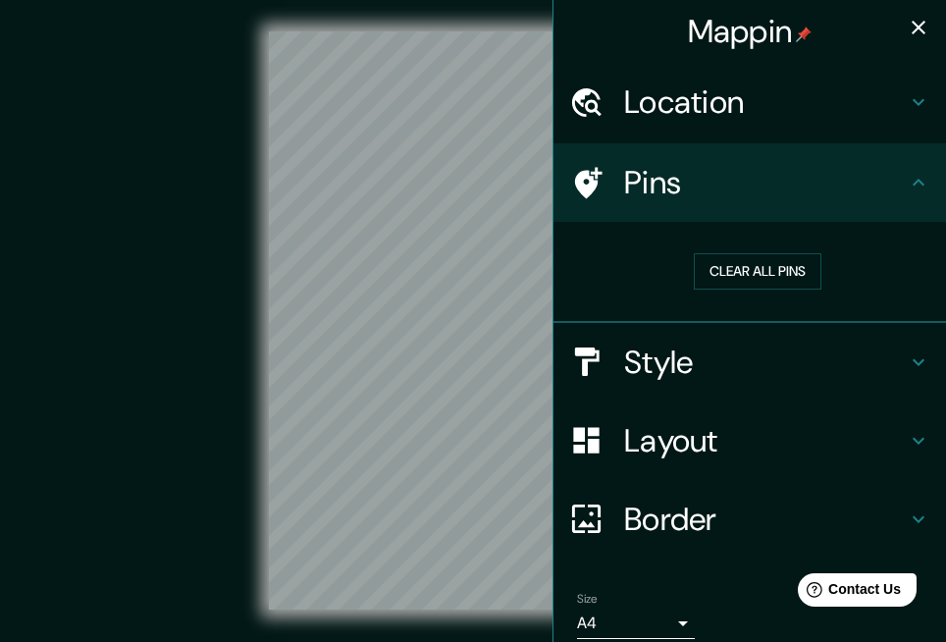
click at [667, 344] on h4 "Style" at bounding box center [765, 362] width 283 height 39
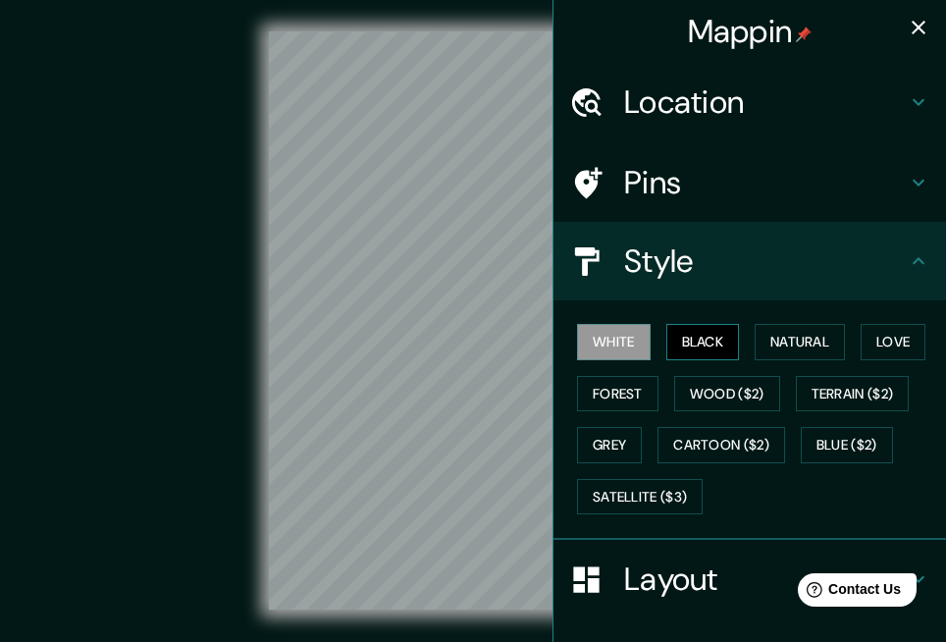
click at [716, 337] on button "Black" at bounding box center [703, 342] width 74 height 36
click at [755, 336] on button "Natural" at bounding box center [800, 342] width 90 height 36
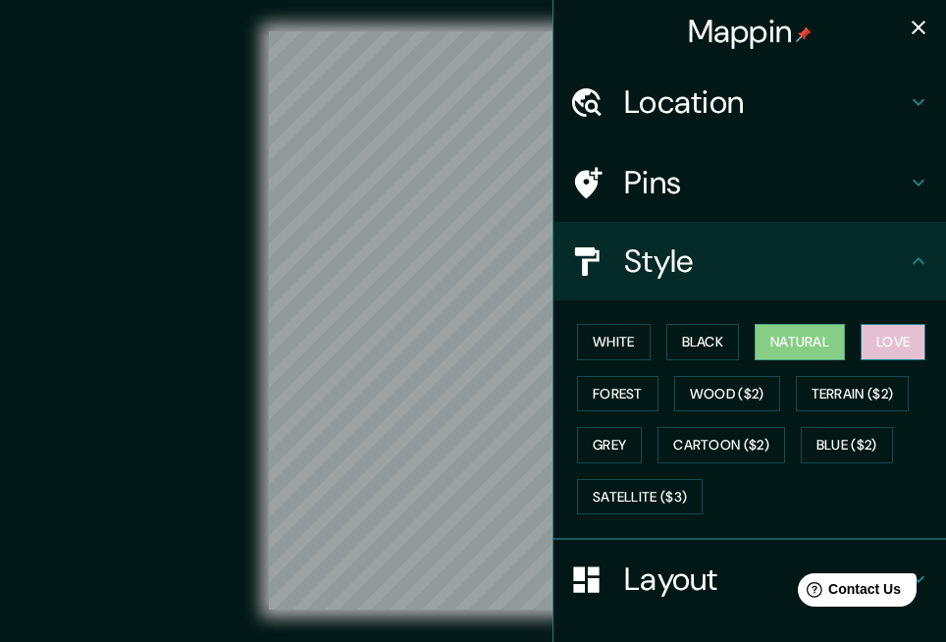
click at [861, 341] on button "Love" at bounding box center [893, 342] width 65 height 36
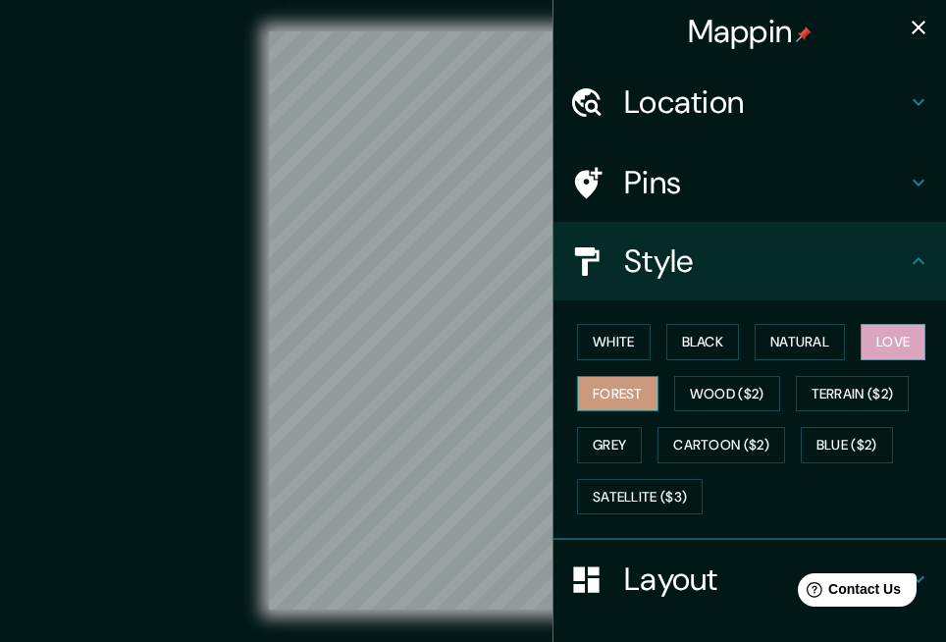
click at [609, 392] on button "Forest" at bounding box center [617, 394] width 81 height 36
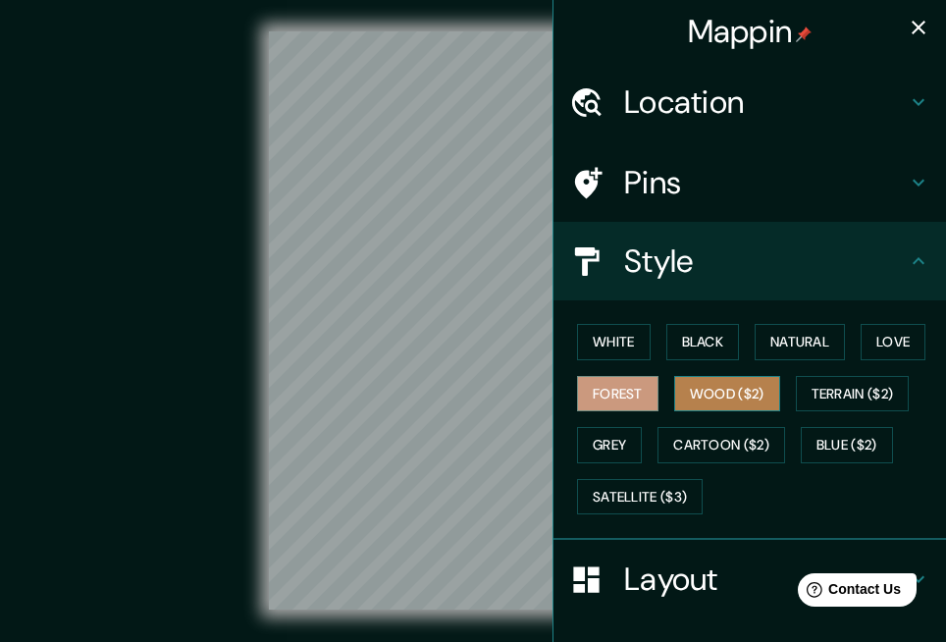
click at [682, 388] on button "Wood ($2)" at bounding box center [727, 394] width 106 height 36
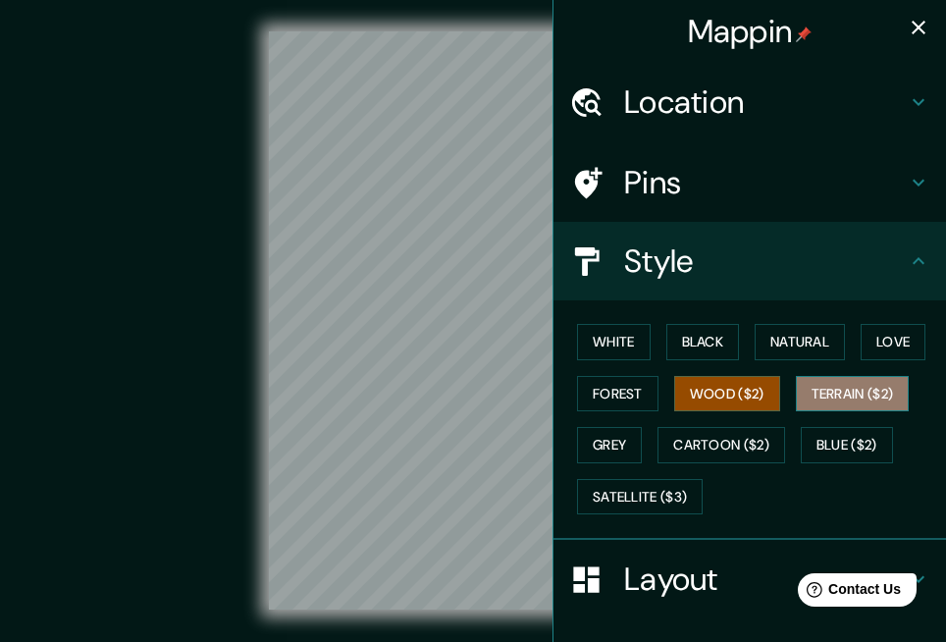
click at [870, 378] on button "Terrain ($2)" at bounding box center [853, 394] width 114 height 36
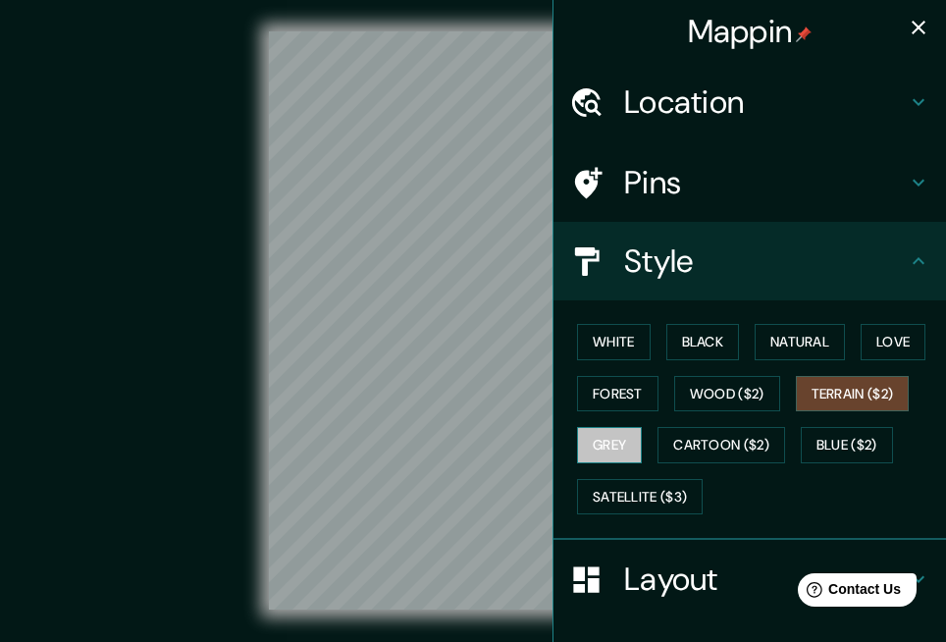
click at [607, 442] on button "Grey" at bounding box center [609, 445] width 65 height 36
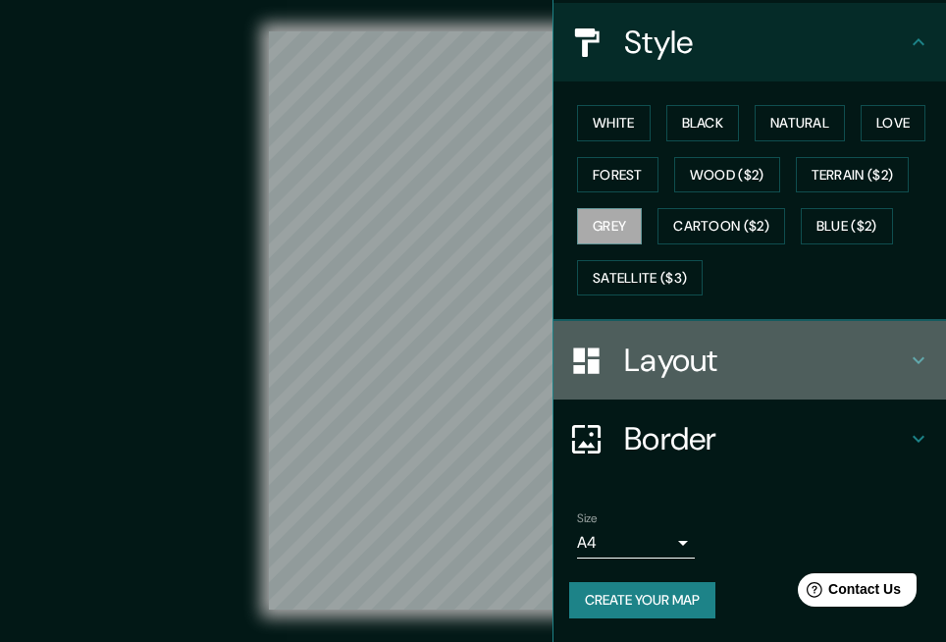
click at [690, 337] on div "Layout" at bounding box center [750, 360] width 393 height 79
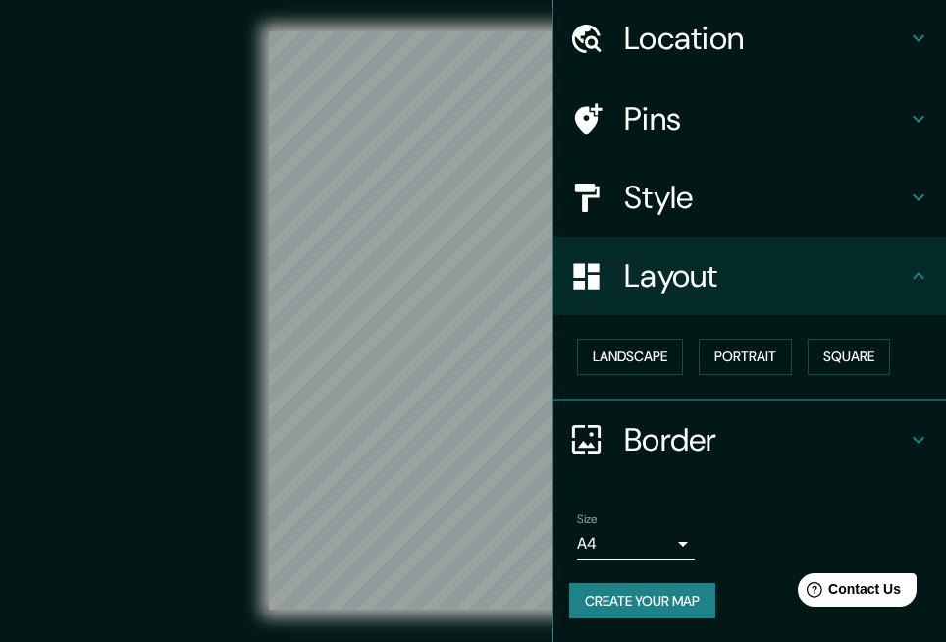
scroll to position [64, 0]
click at [658, 364] on button "Landscape" at bounding box center [630, 357] width 106 height 36
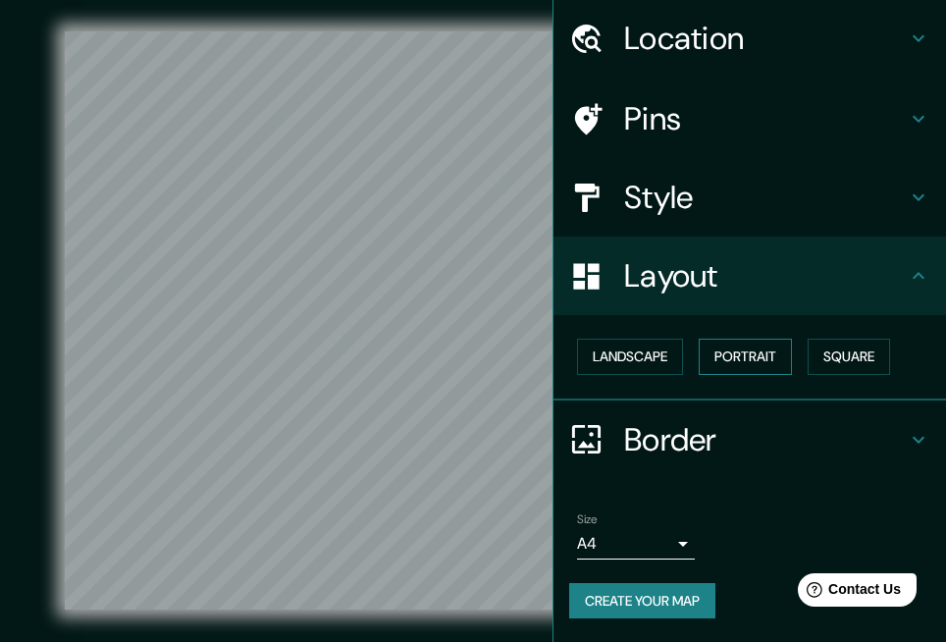
click at [750, 354] on button "Portrait" at bounding box center [745, 357] width 93 height 36
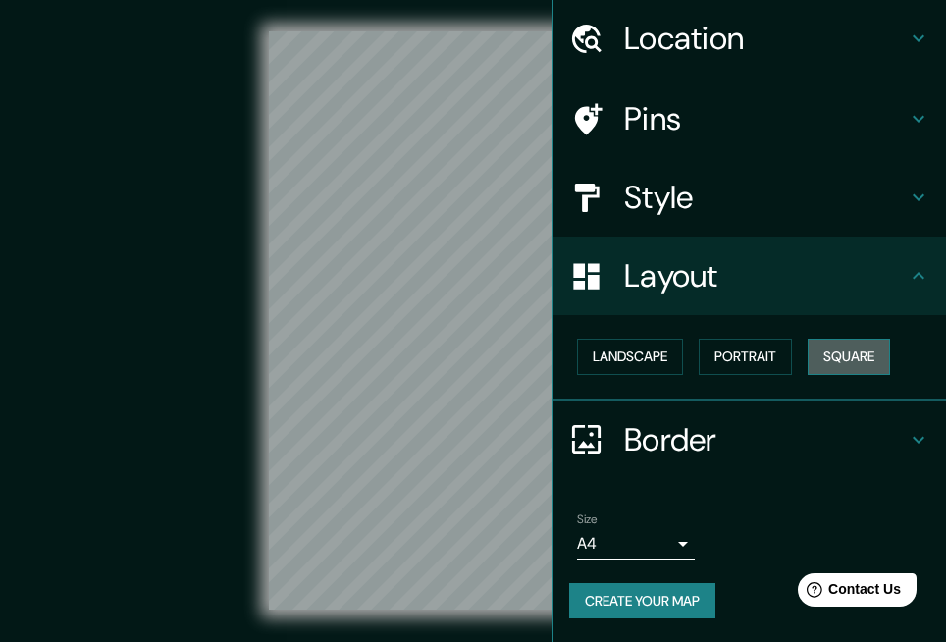
click at [823, 363] on button "Square" at bounding box center [849, 357] width 82 height 36
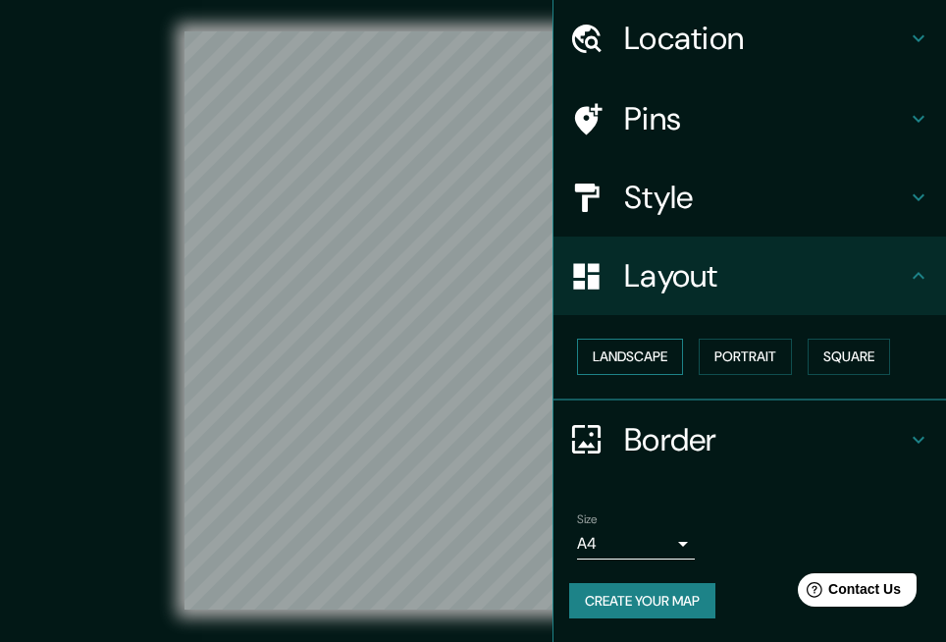
click at [611, 365] on button "Landscape" at bounding box center [630, 357] width 106 height 36
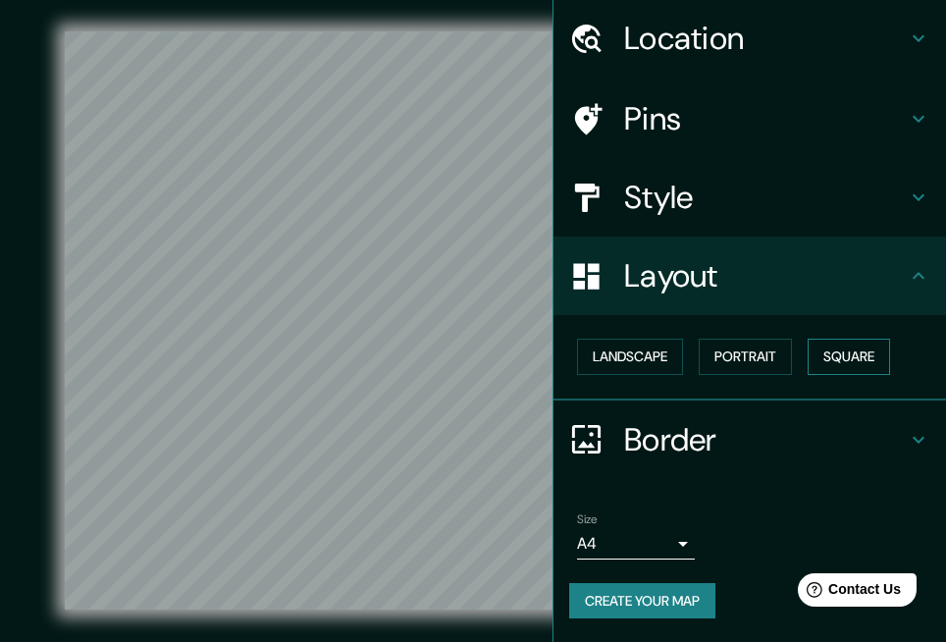
click at [812, 360] on button "Square" at bounding box center [849, 357] width 82 height 36
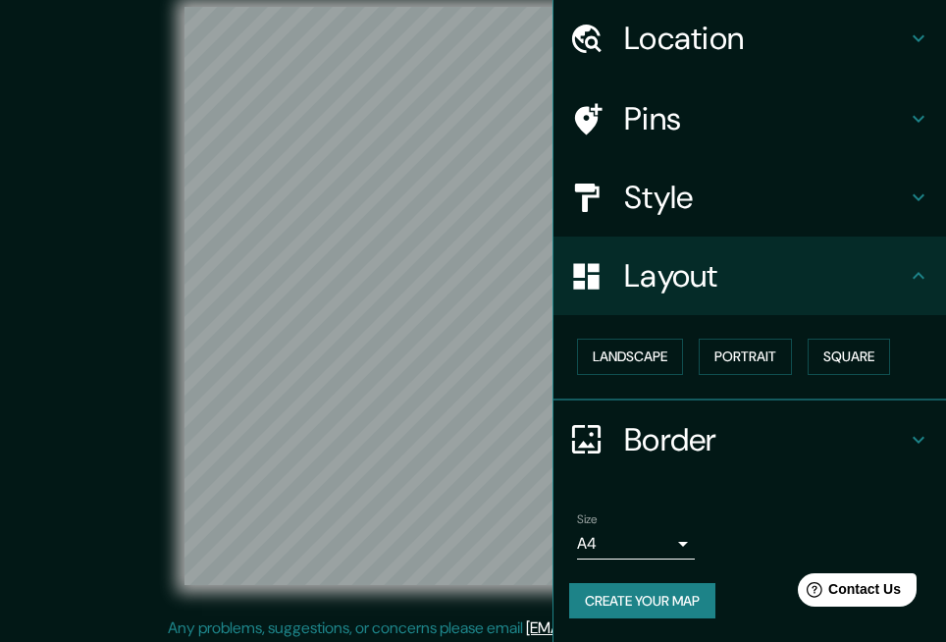
scroll to position [30, 0]
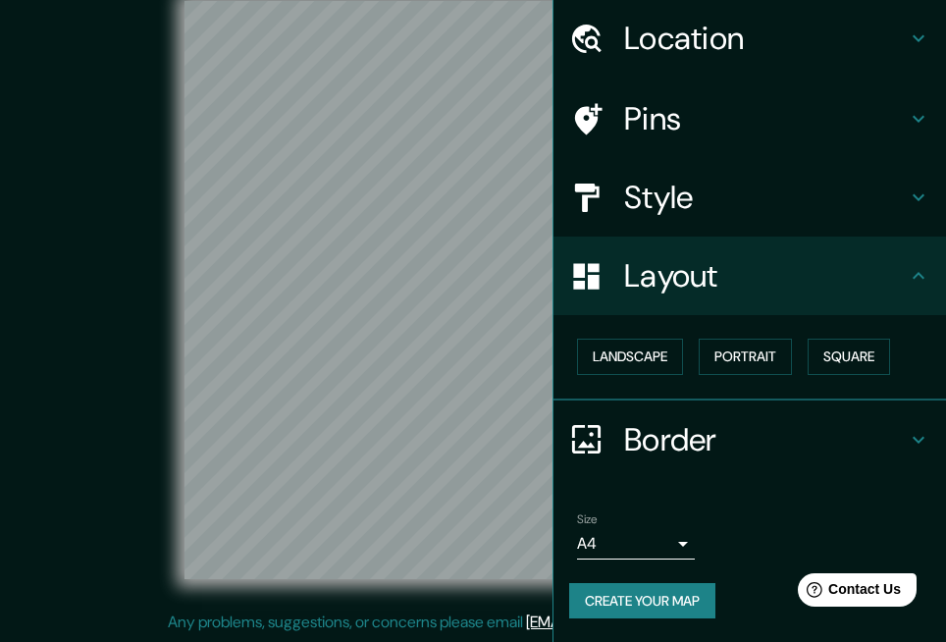
drag, startPoint x: 5, startPoint y: 259, endPoint x: 49, endPoint y: 269, distance: 45.2
click at [49, 269] on div "© Mapbox © OpenStreetMap Improve this map" at bounding box center [473, 290] width 852 height 578
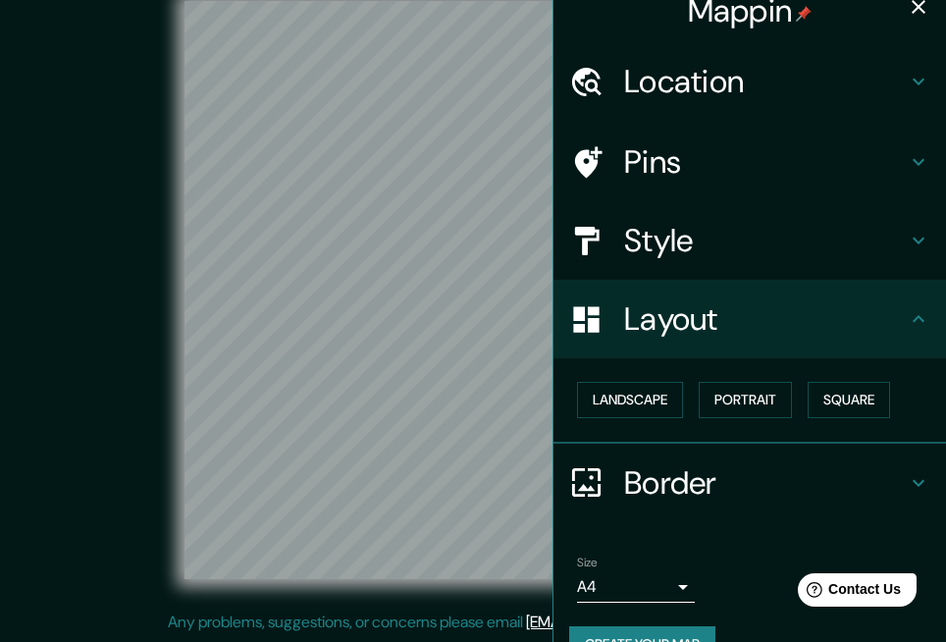
scroll to position [0, 0]
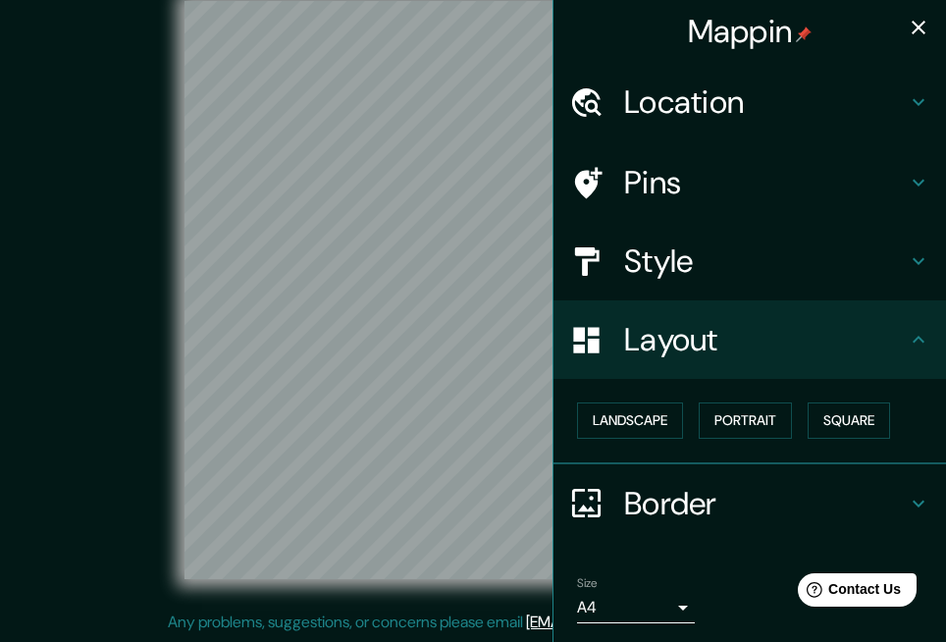
click at [908, 29] on icon "button" at bounding box center [919, 28] width 24 height 24
